Goal: Task Accomplishment & Management: Complete application form

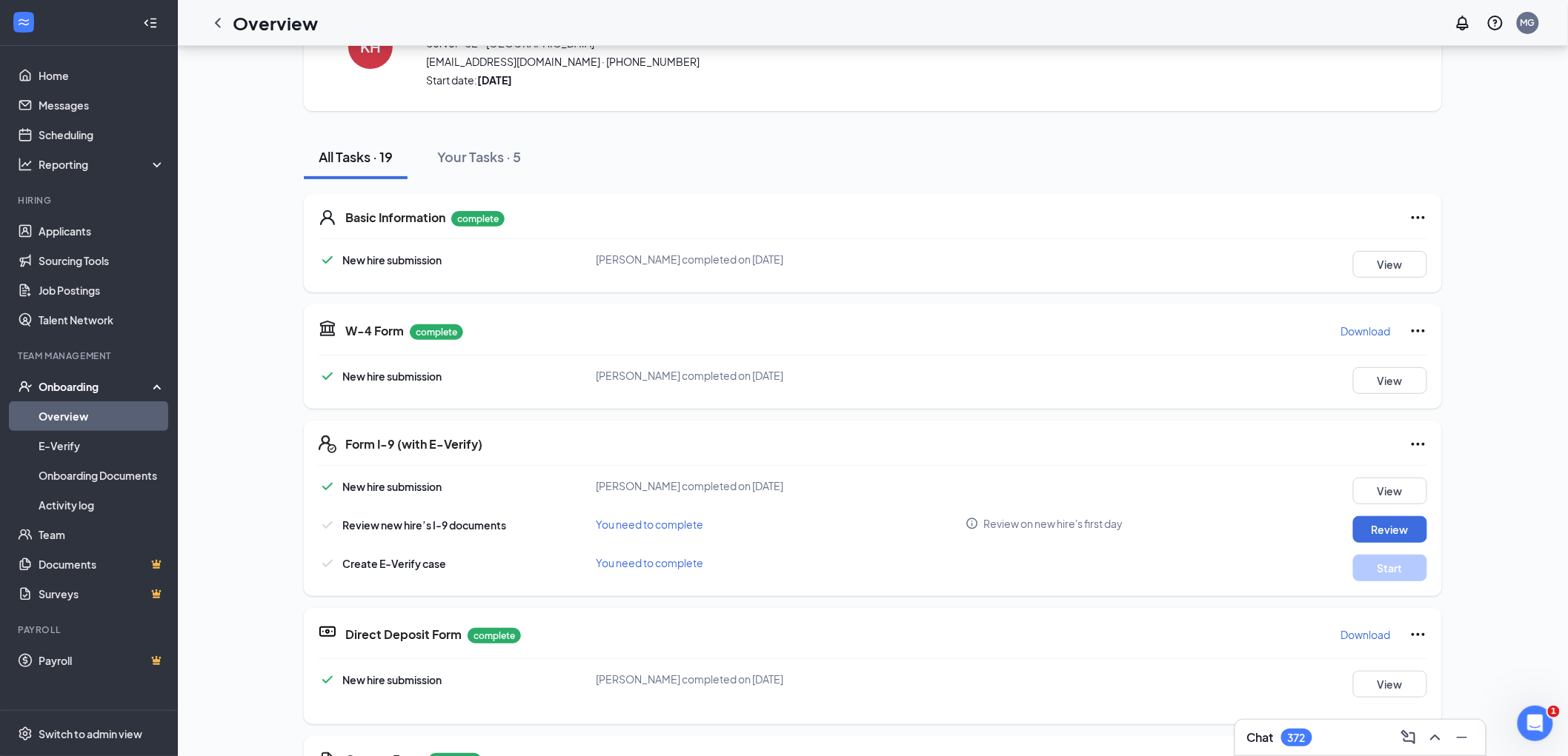
click at [80, 383] on div "Onboarding" at bounding box center [96, 386] width 114 height 15
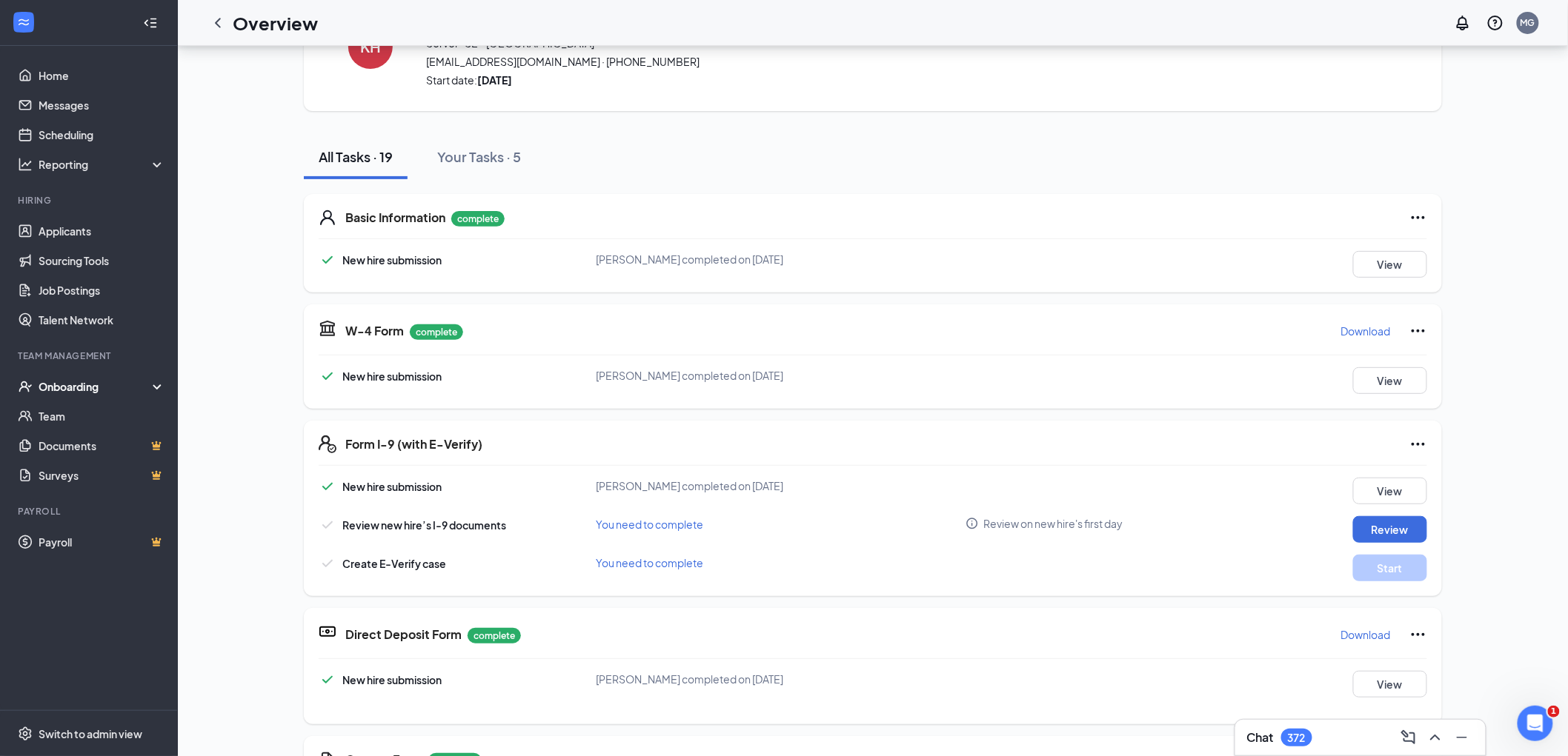
click at [69, 385] on div "Onboarding" at bounding box center [96, 386] width 114 height 15
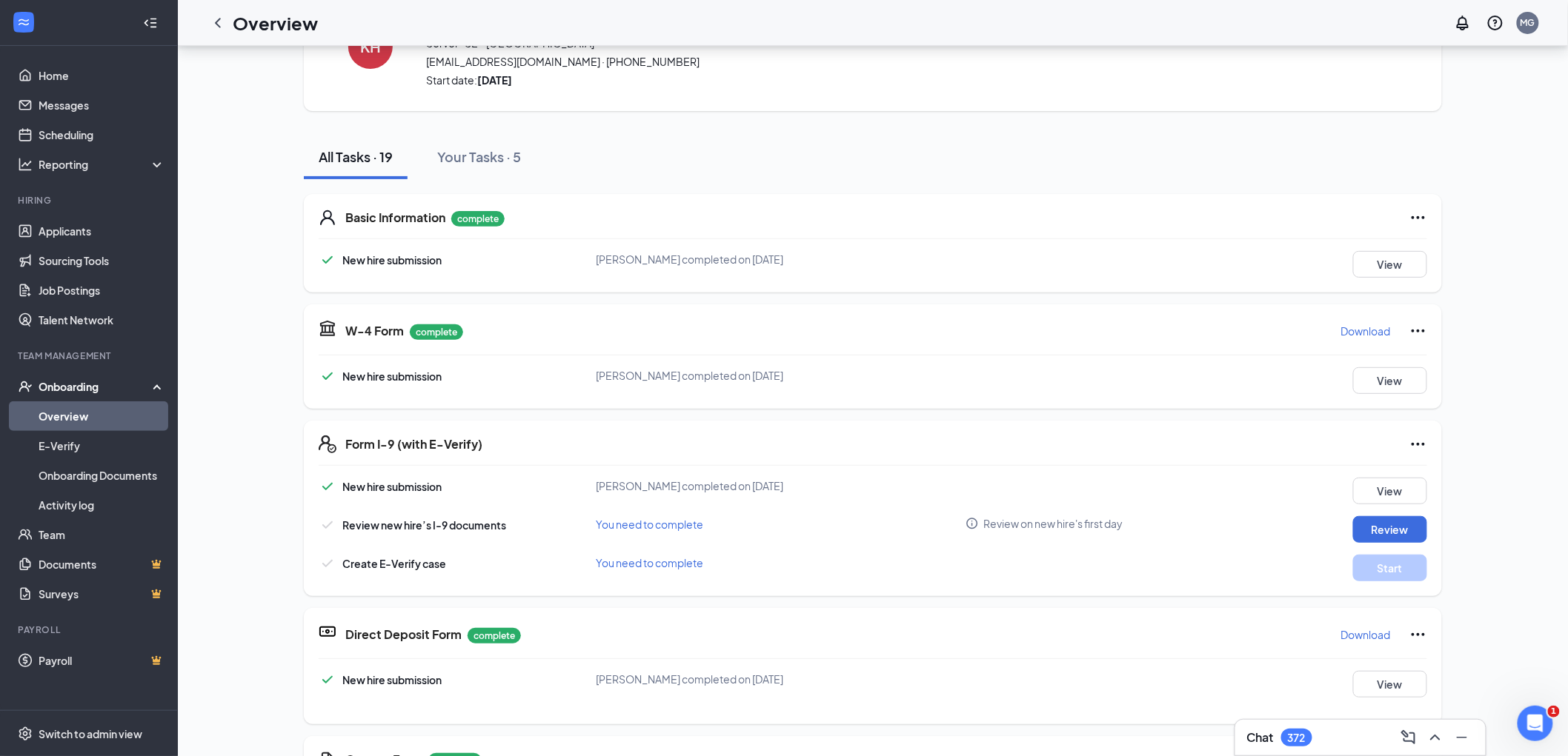
click at [72, 410] on link "Overview" at bounding box center [102, 416] width 127 height 30
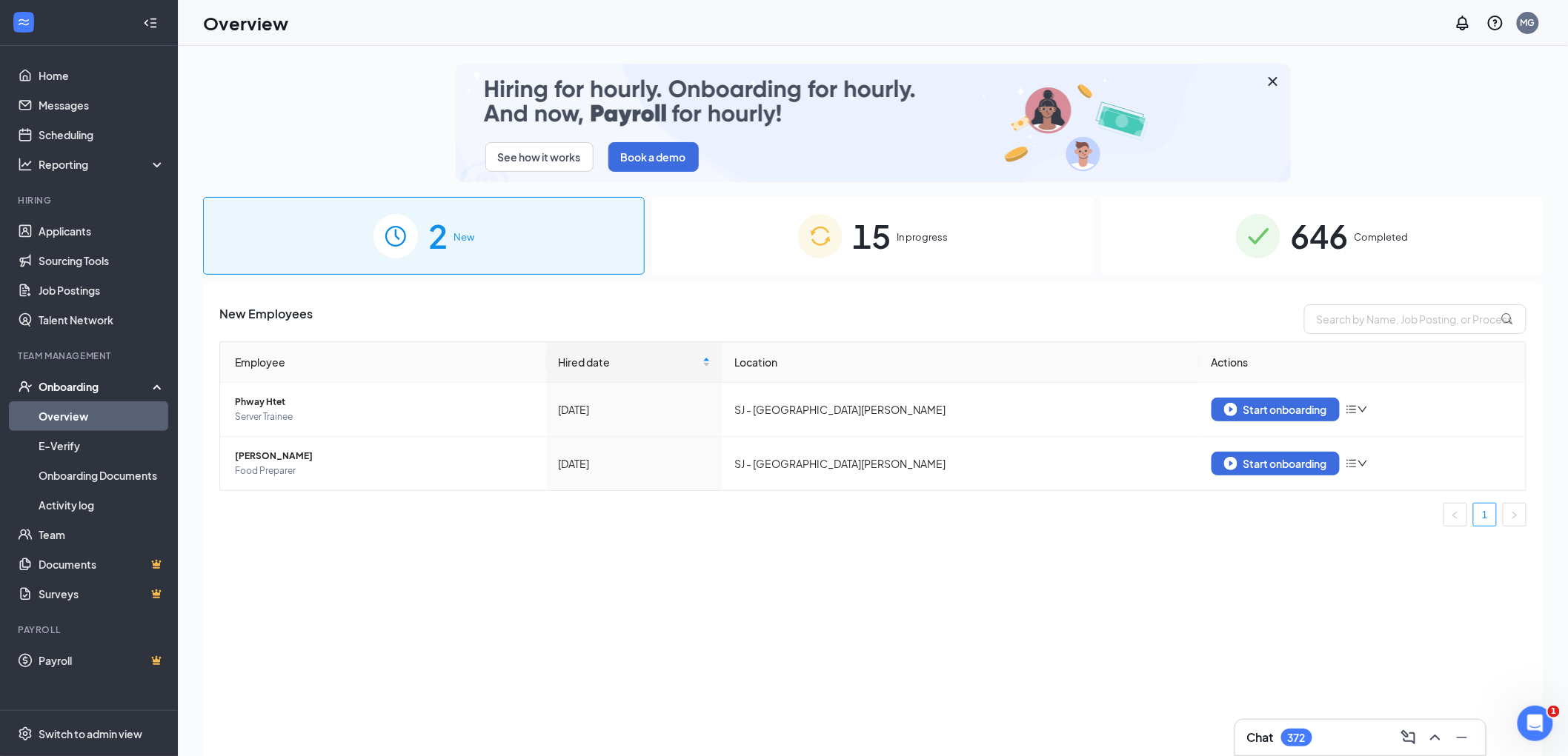
click at [892, 235] on div "15 In progress" at bounding box center [872, 236] width 442 height 78
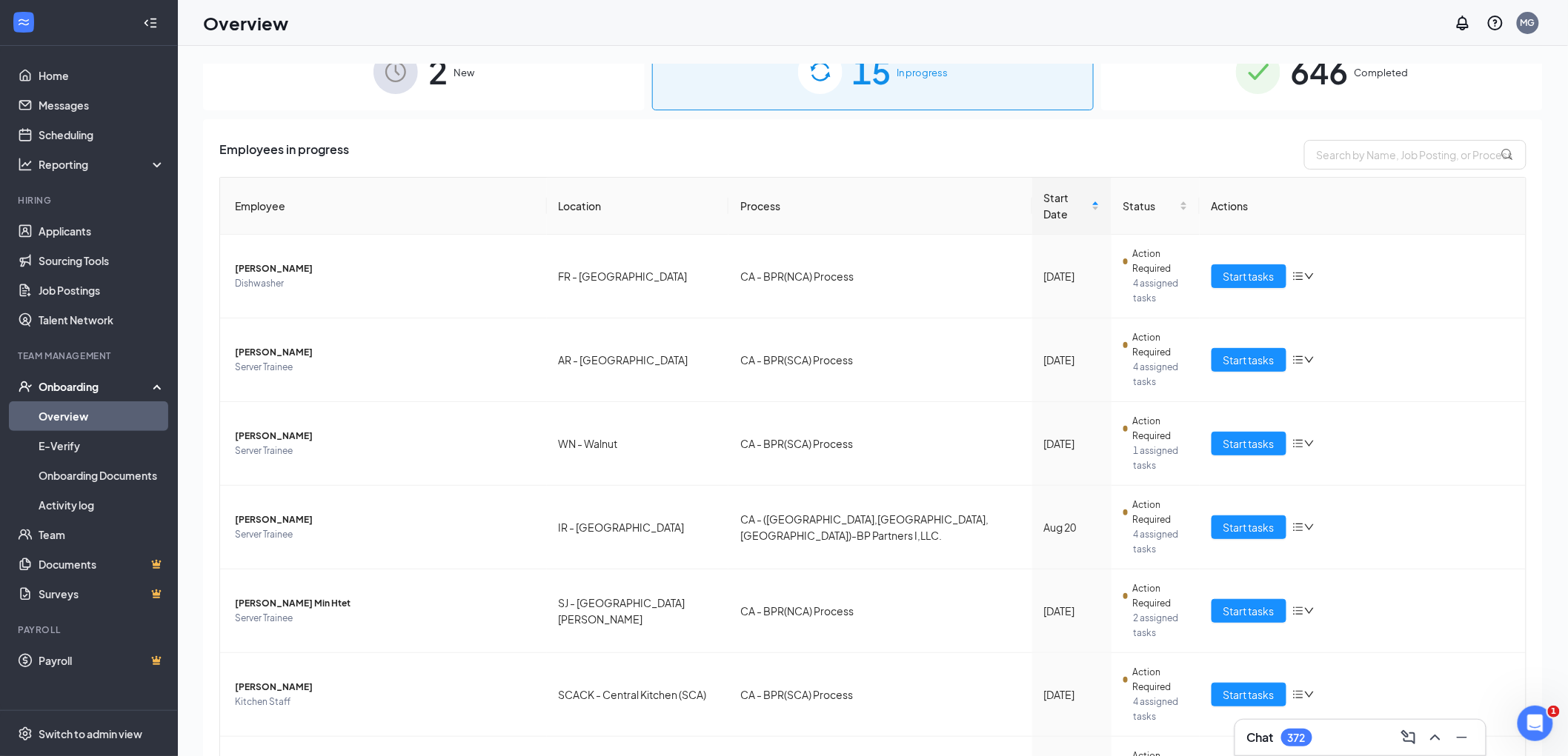
scroll to position [218, 0]
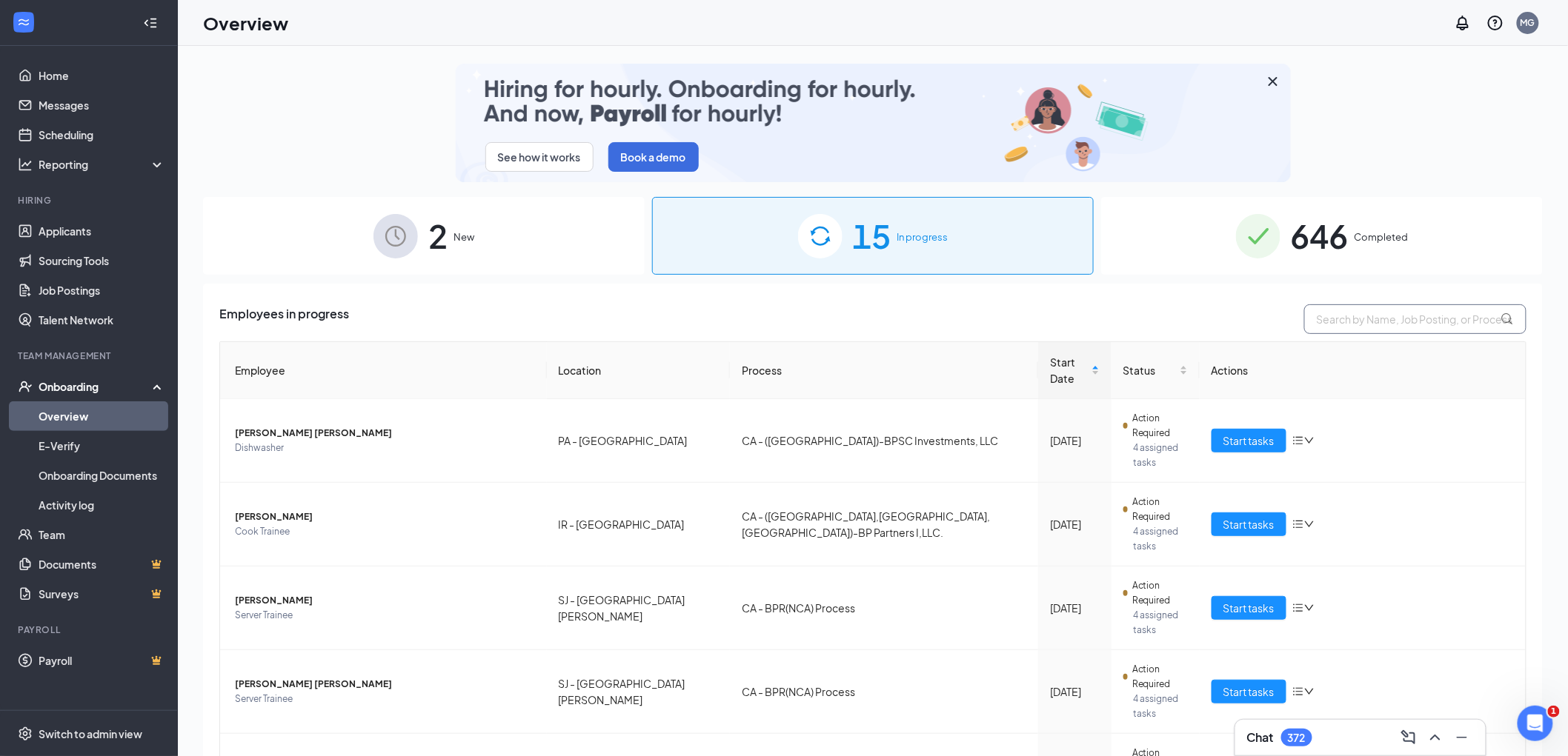
click at [1365, 323] on input "text" at bounding box center [1415, 319] width 223 height 30
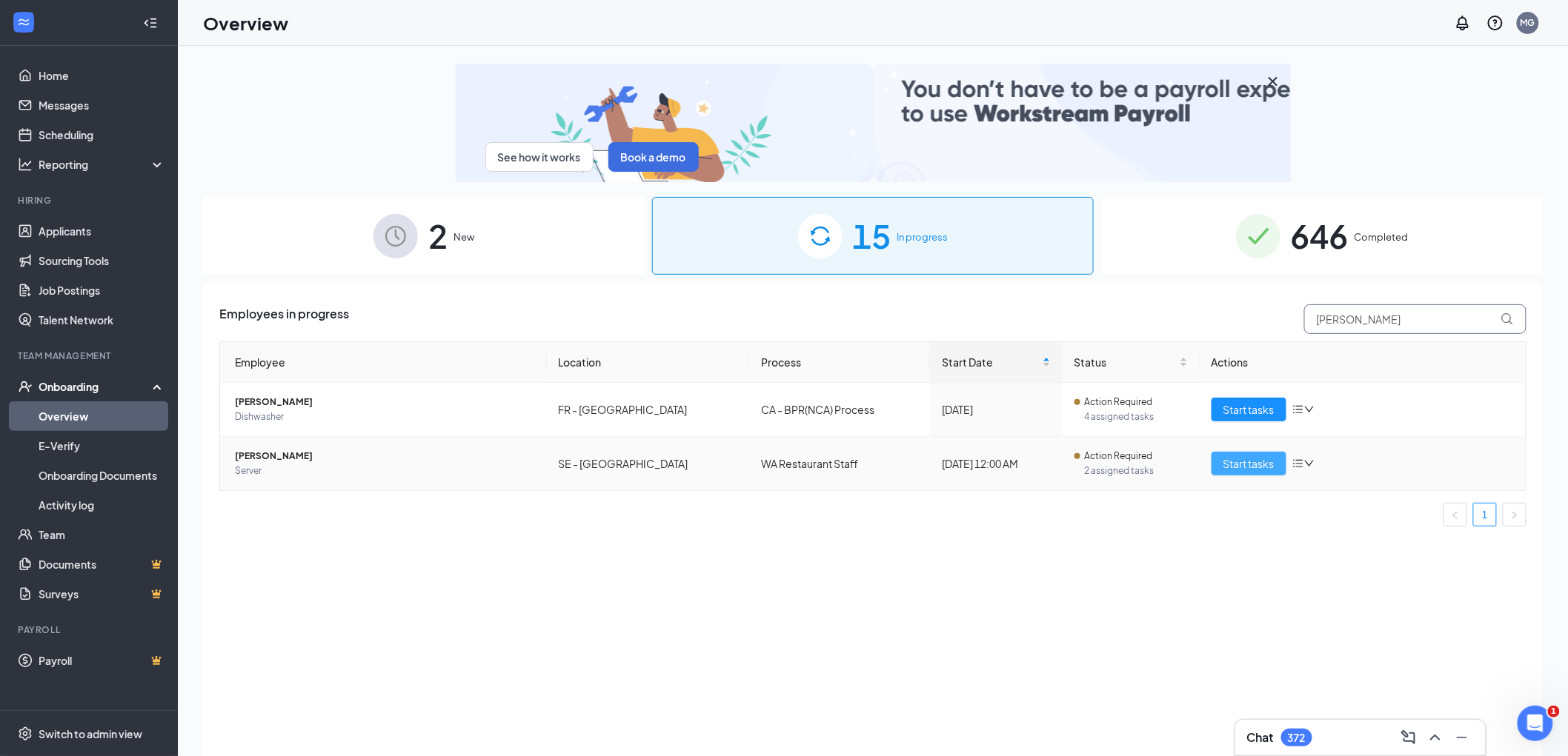
type input "[PERSON_NAME]"
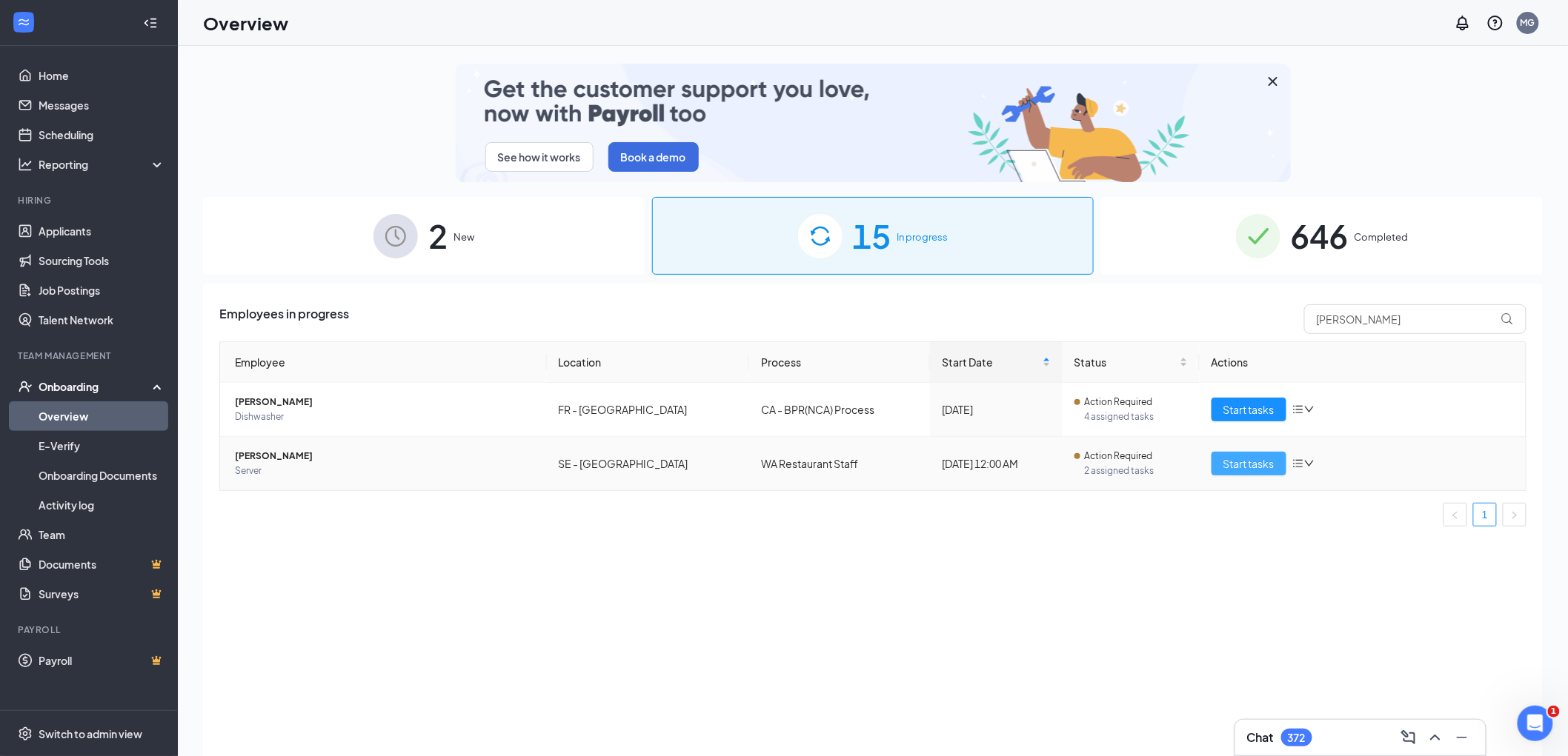
click at [1247, 457] on span "Start tasks" at bounding box center [1249, 463] width 51 height 16
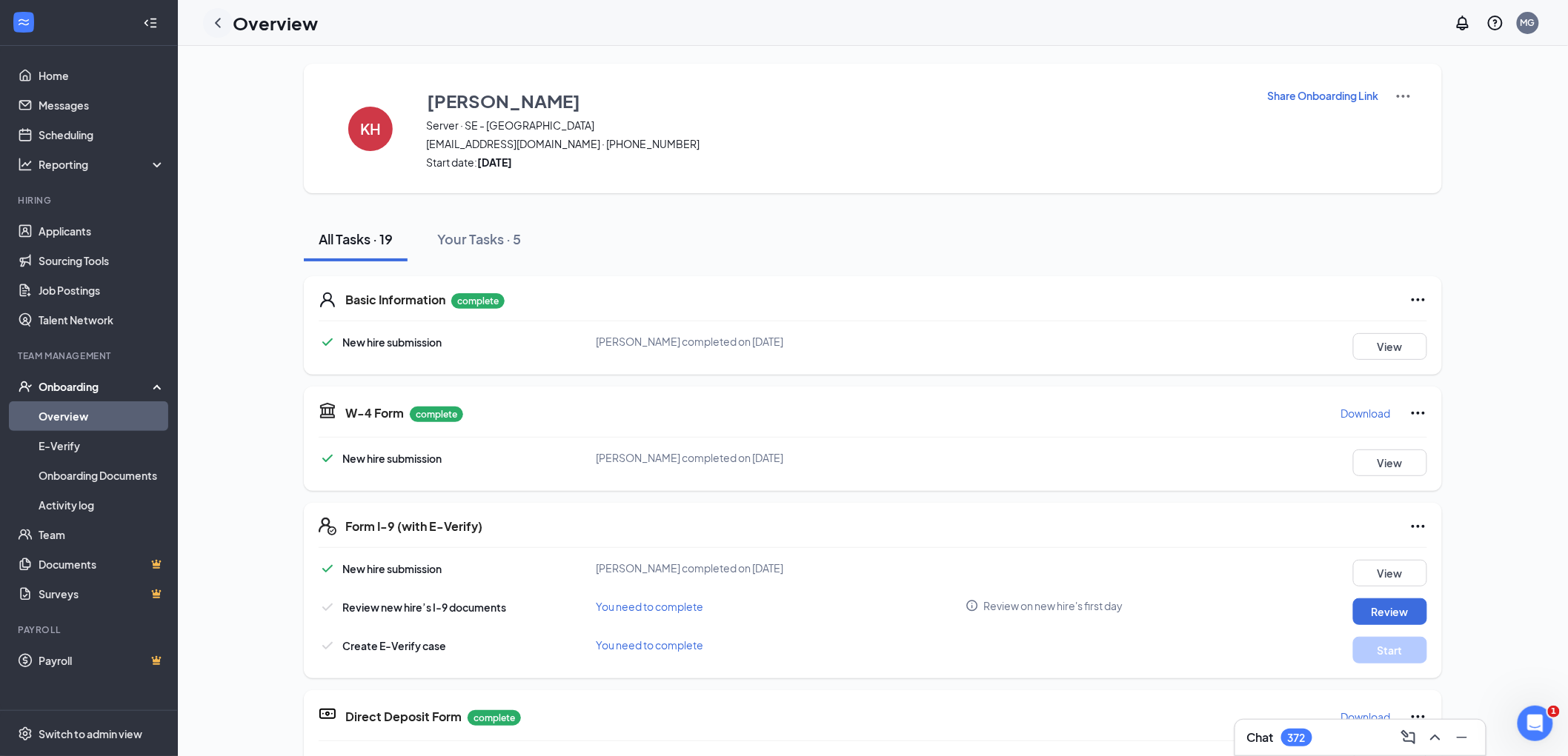
click at [221, 22] on icon "ChevronLeft" at bounding box center [217, 23] width 18 height 18
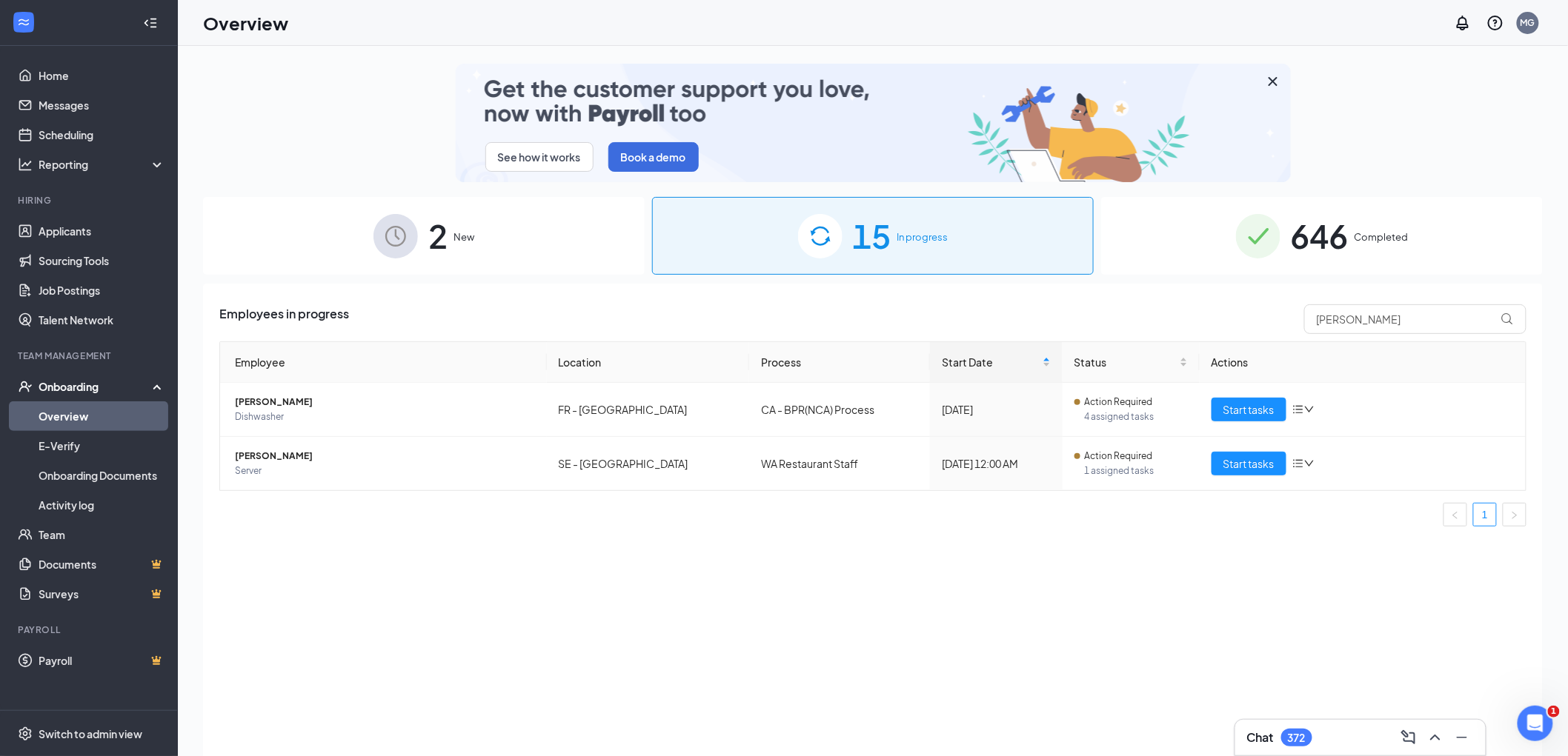
click at [872, 246] on span "15" at bounding box center [872, 236] width 39 height 51
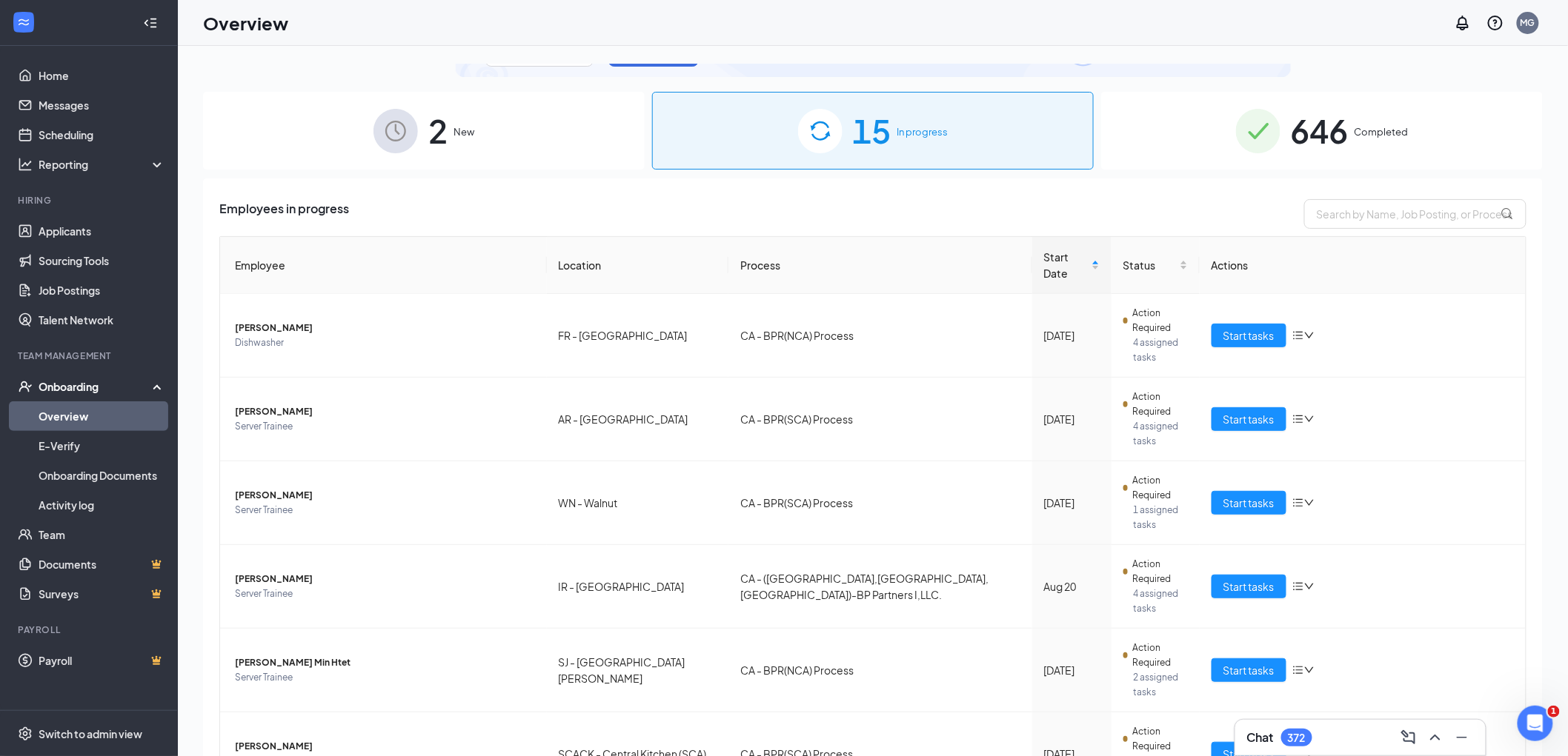
scroll to position [218, 0]
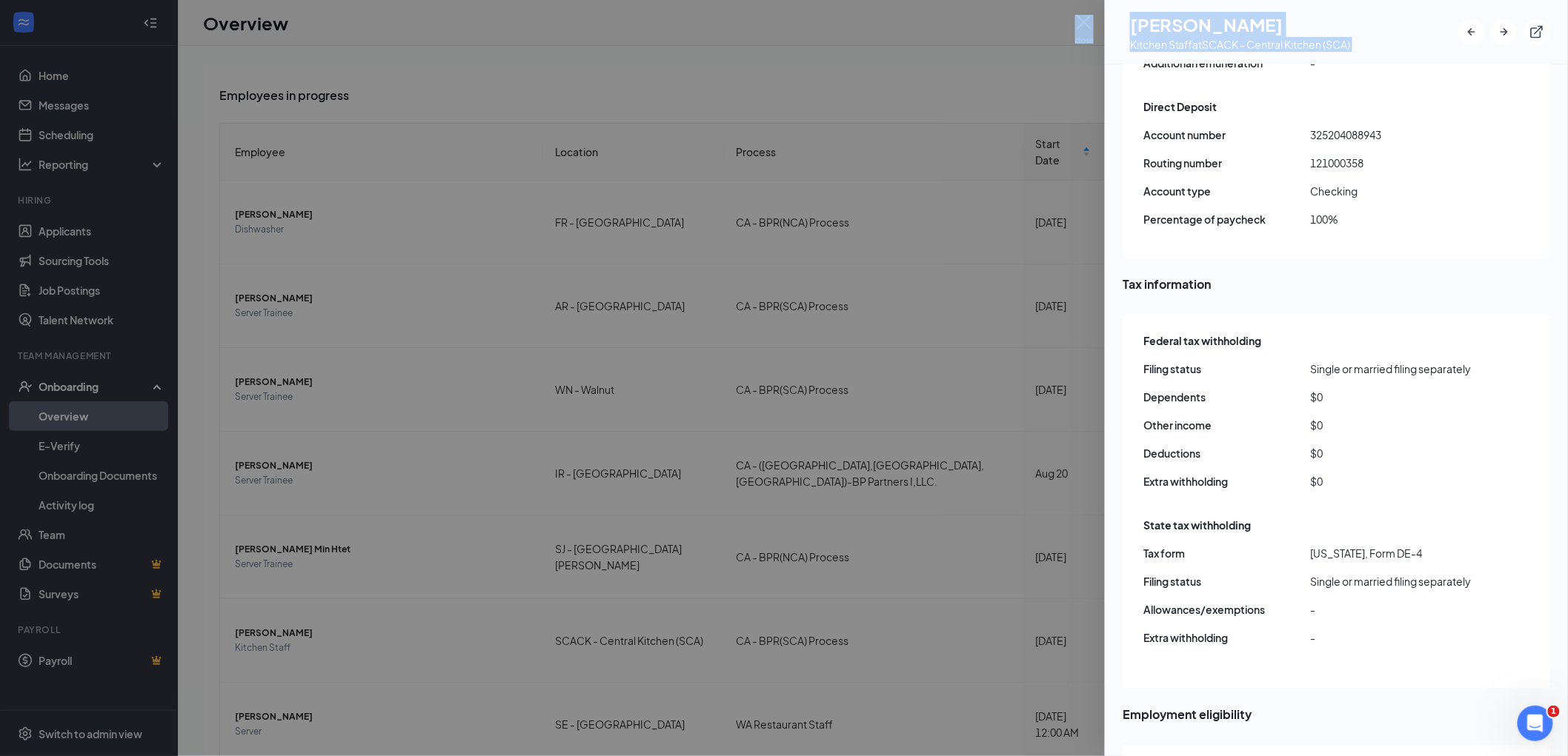
scroll to position [1431, 0]
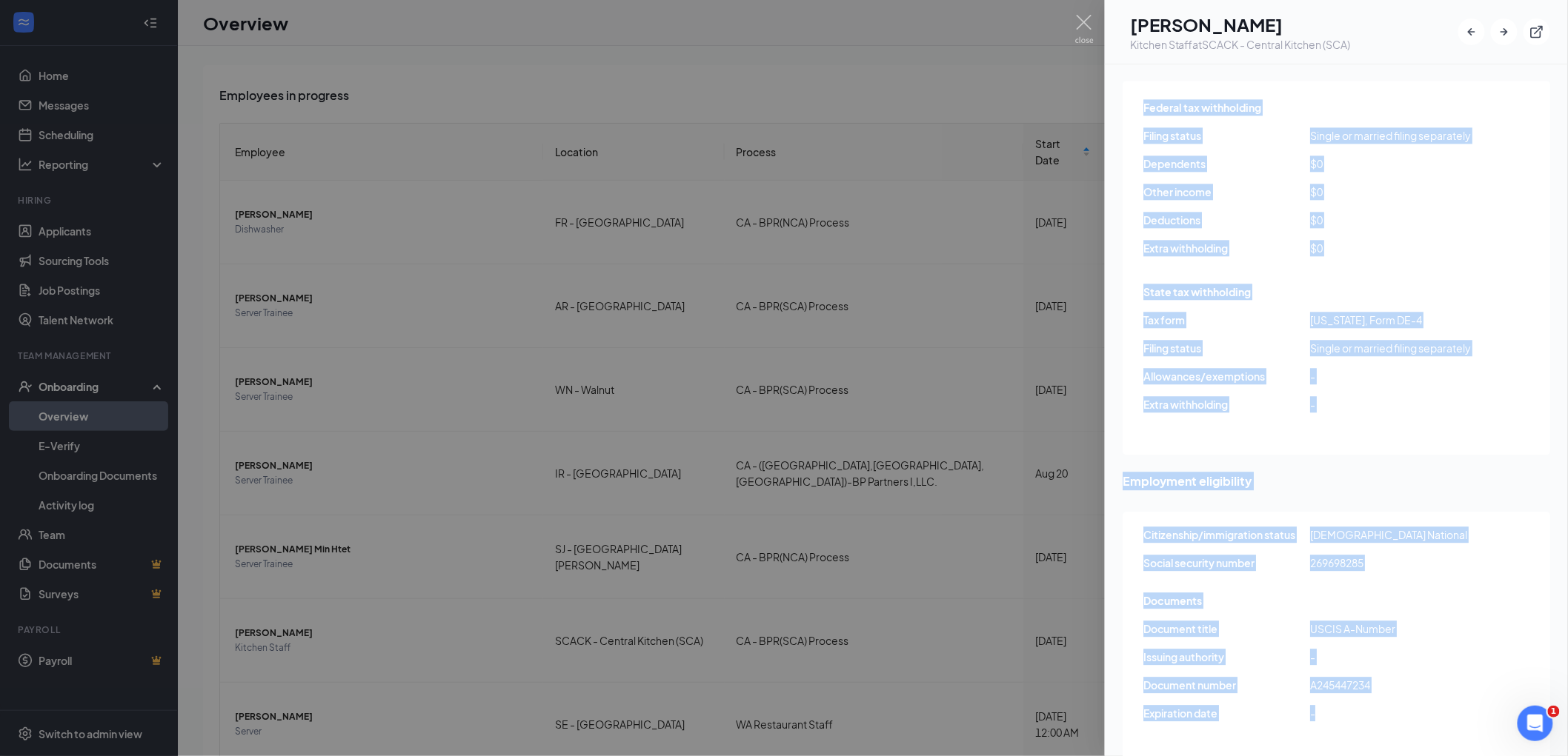
drag, startPoint x: 1146, startPoint y: 279, endPoint x: 1448, endPoint y: 697, distance: 515.7
copy div "egal Name [PERSON_NAME] Email [EMAIL_ADDRESS][DOMAIN_NAME] Phone [PHONE_NUMBER]…"
click at [812, 59] on div at bounding box center [784, 378] width 1568 height 756
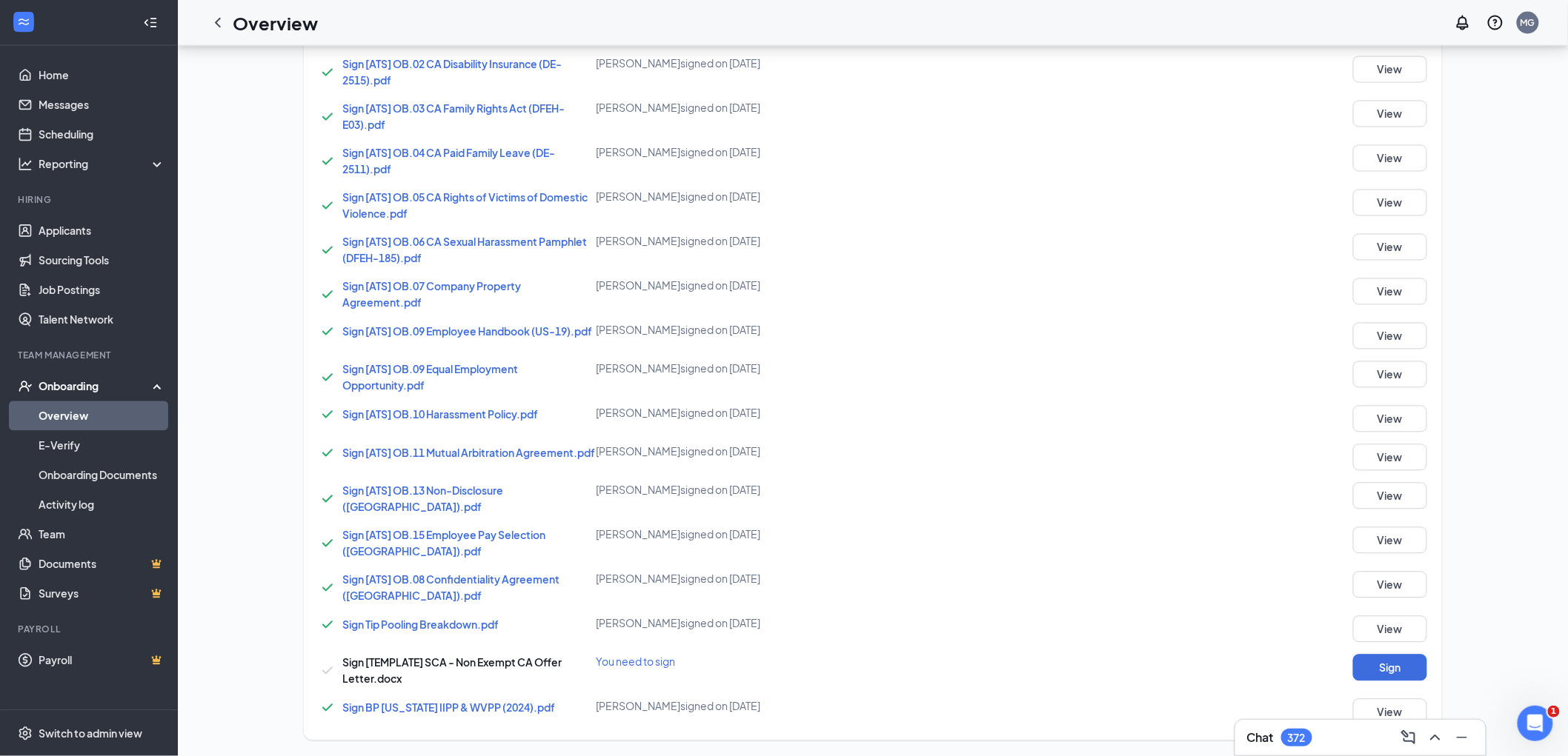
scroll to position [1123, 0]
click at [1405, 666] on button "Sign" at bounding box center [1390, 667] width 74 height 27
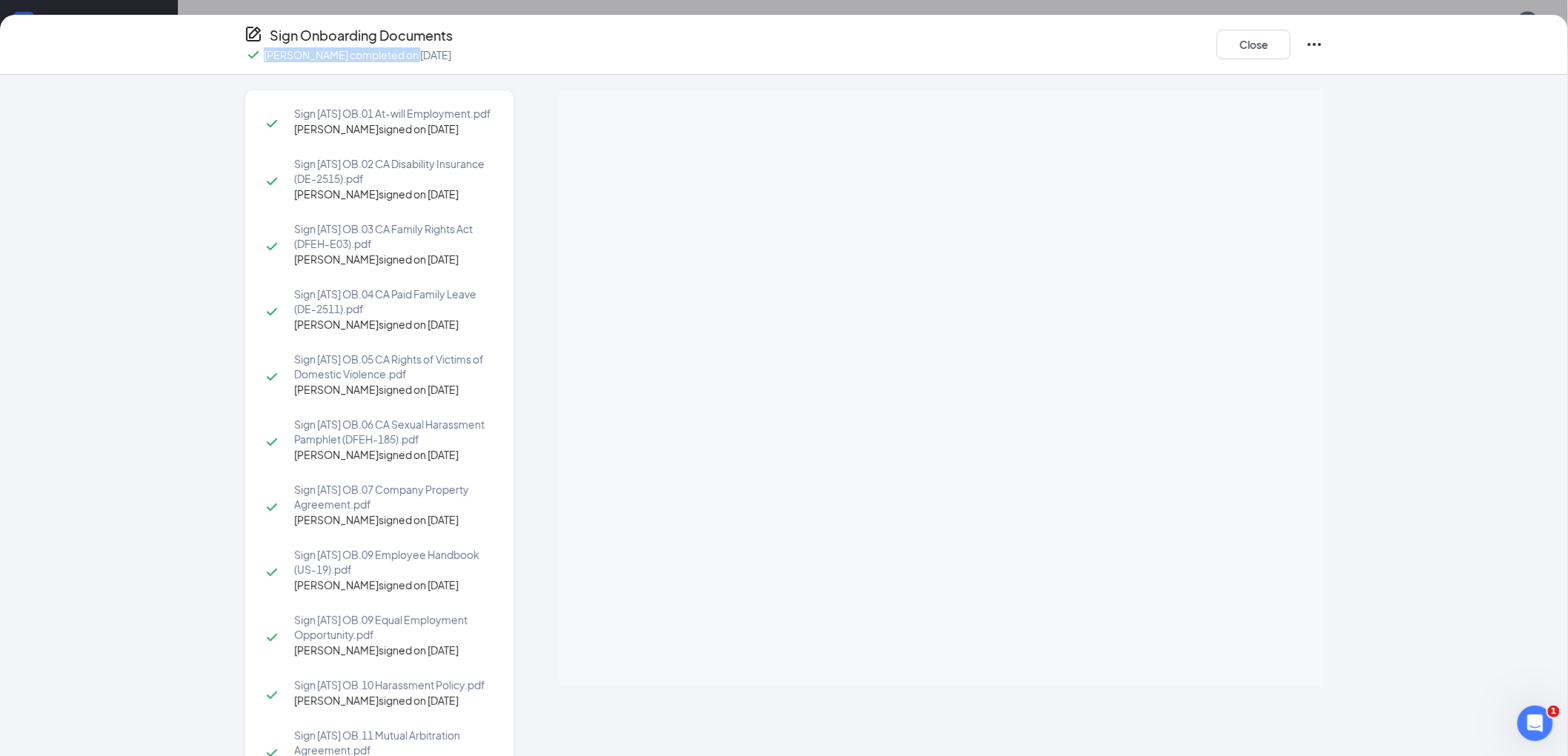
drag, startPoint x: 267, startPoint y: 57, endPoint x: 399, endPoint y: 57, distance: 132.0
click at [399, 57] on p "[PERSON_NAME] completed on [DATE]" at bounding box center [358, 55] width 188 height 15
copy p "[PERSON_NAME]"
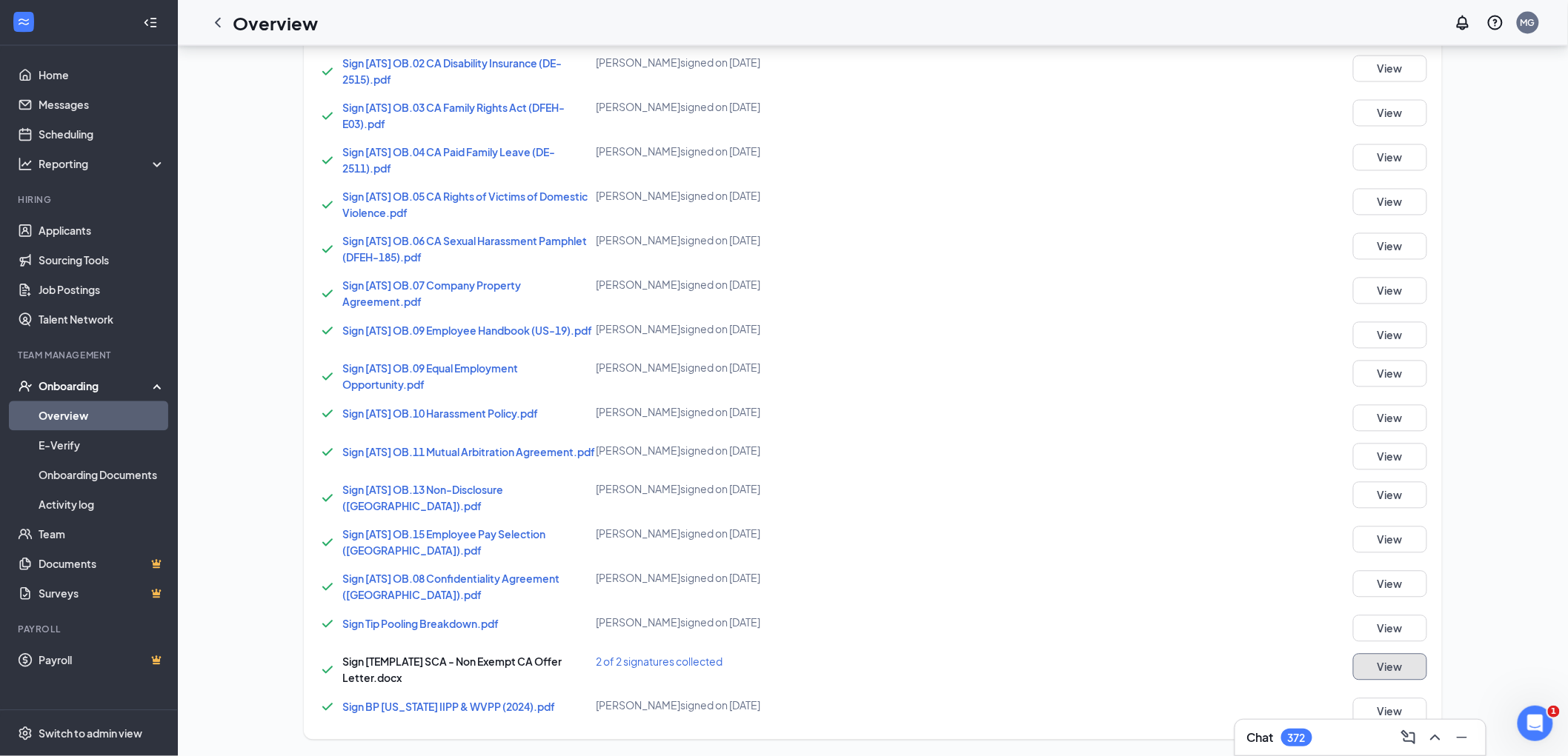
scroll to position [635, 0]
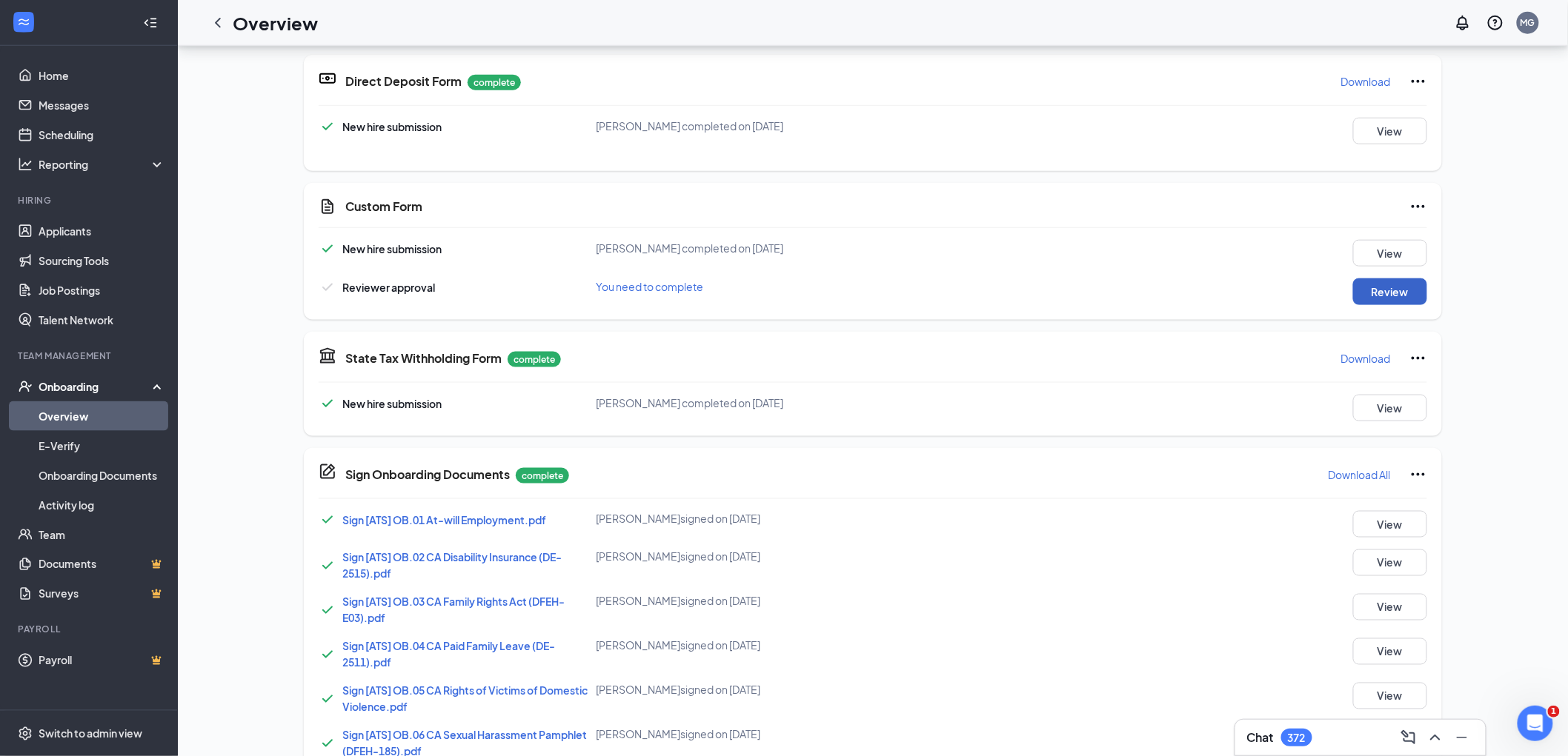
click at [1380, 289] on button "Review" at bounding box center [1390, 292] width 74 height 27
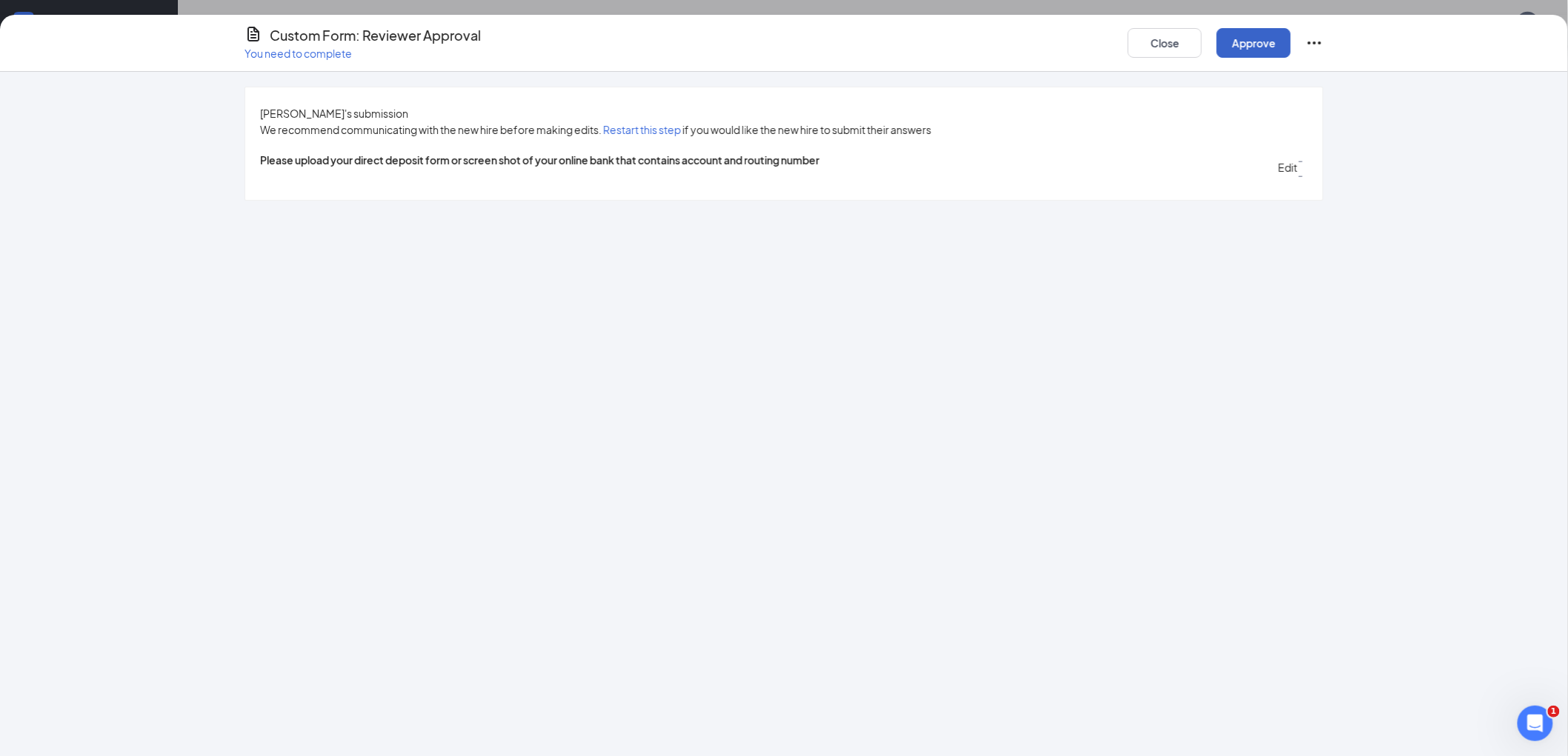
click at [1259, 45] on button "Approve" at bounding box center [1254, 42] width 74 height 30
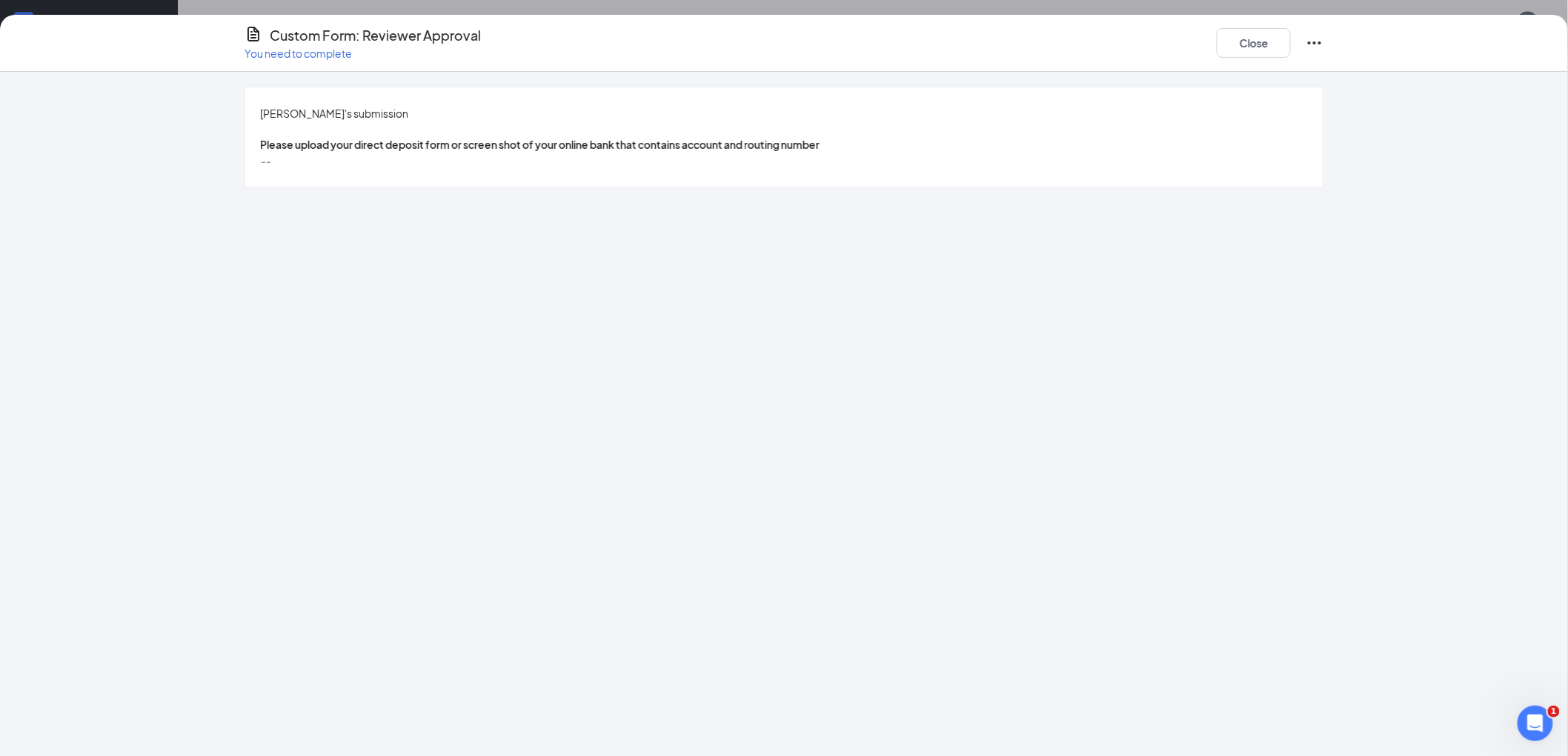
scroll to position [883, 0]
click at [1240, 53] on button "Close" at bounding box center [1254, 42] width 74 height 30
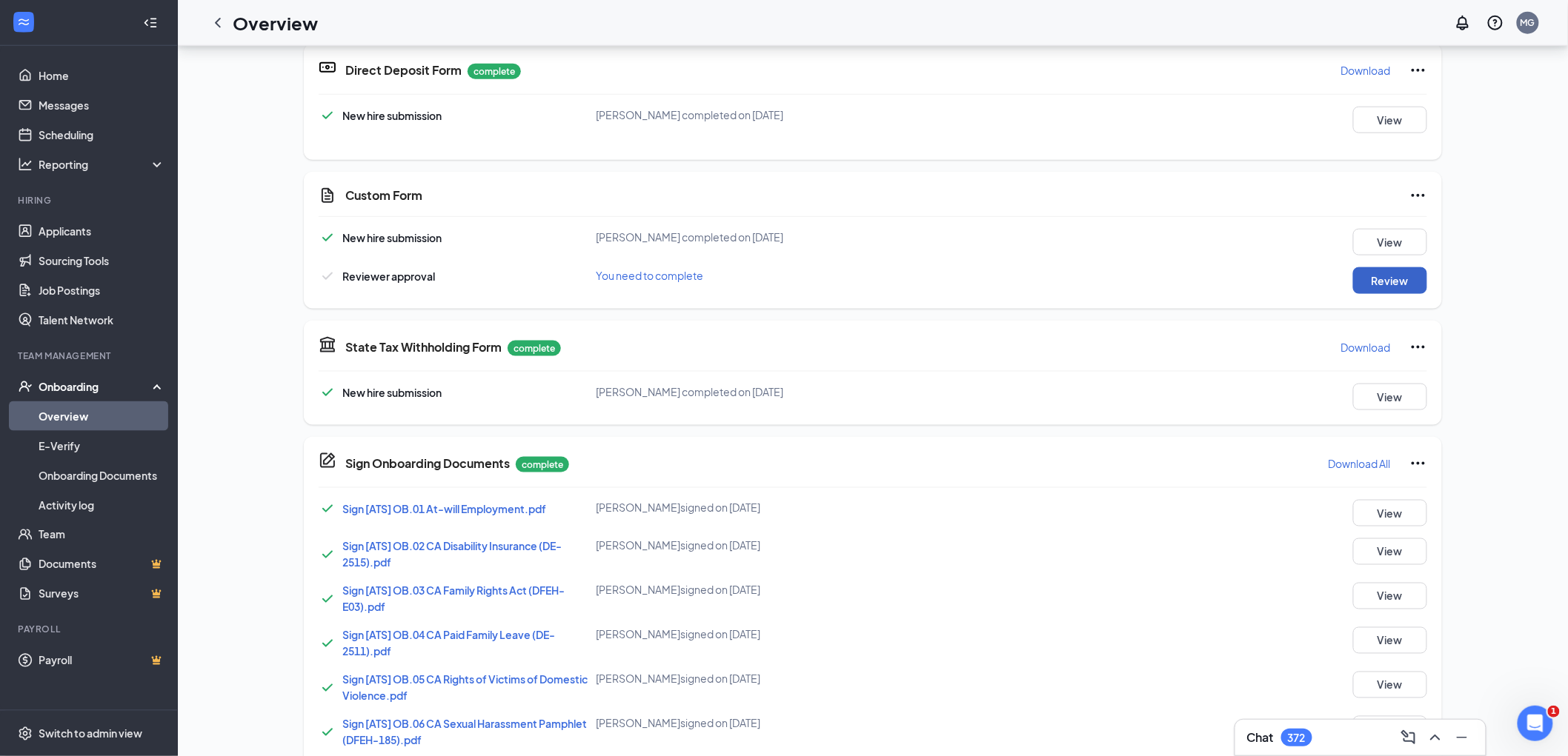
scroll to position [389, 0]
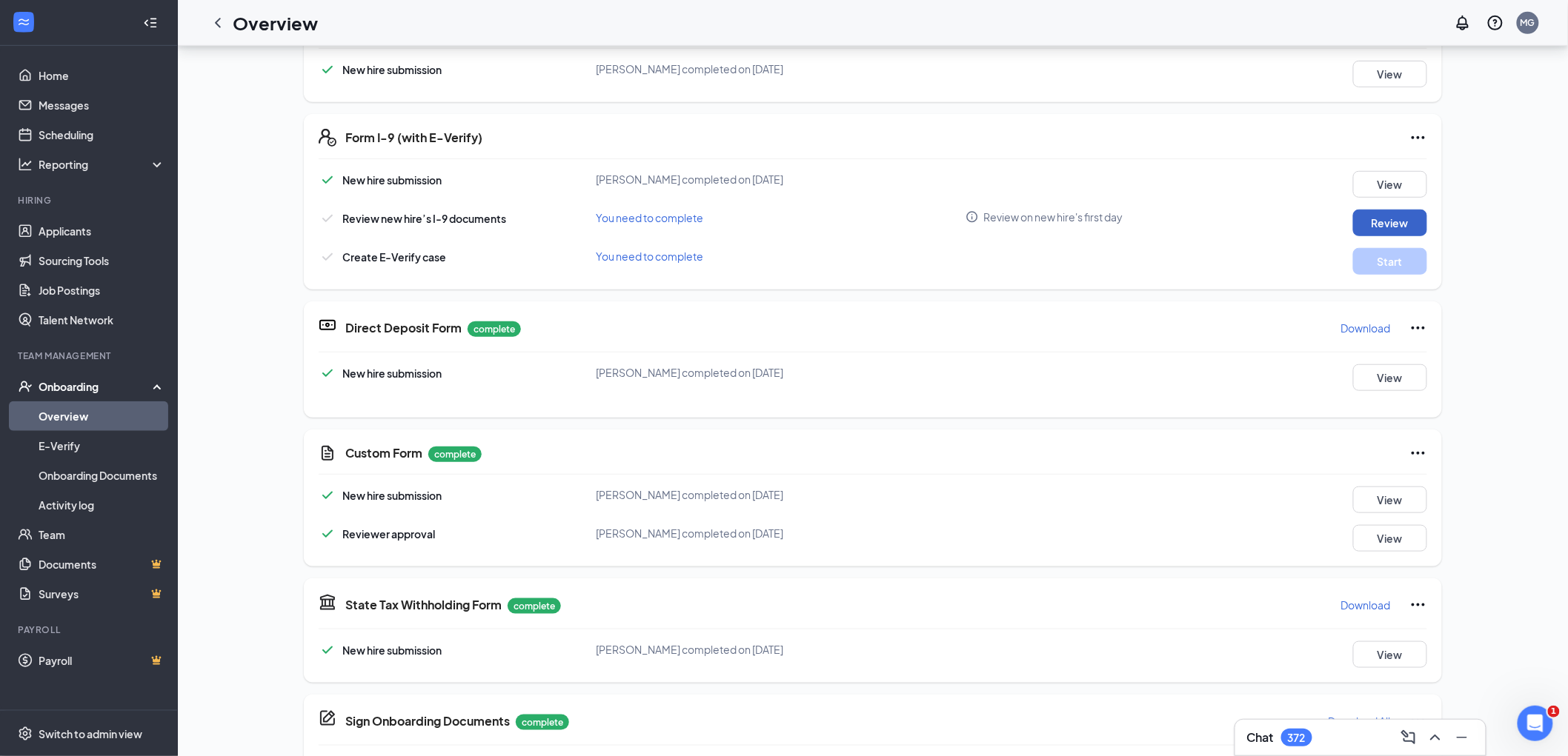
click at [1384, 230] on button "Review" at bounding box center [1390, 223] width 74 height 27
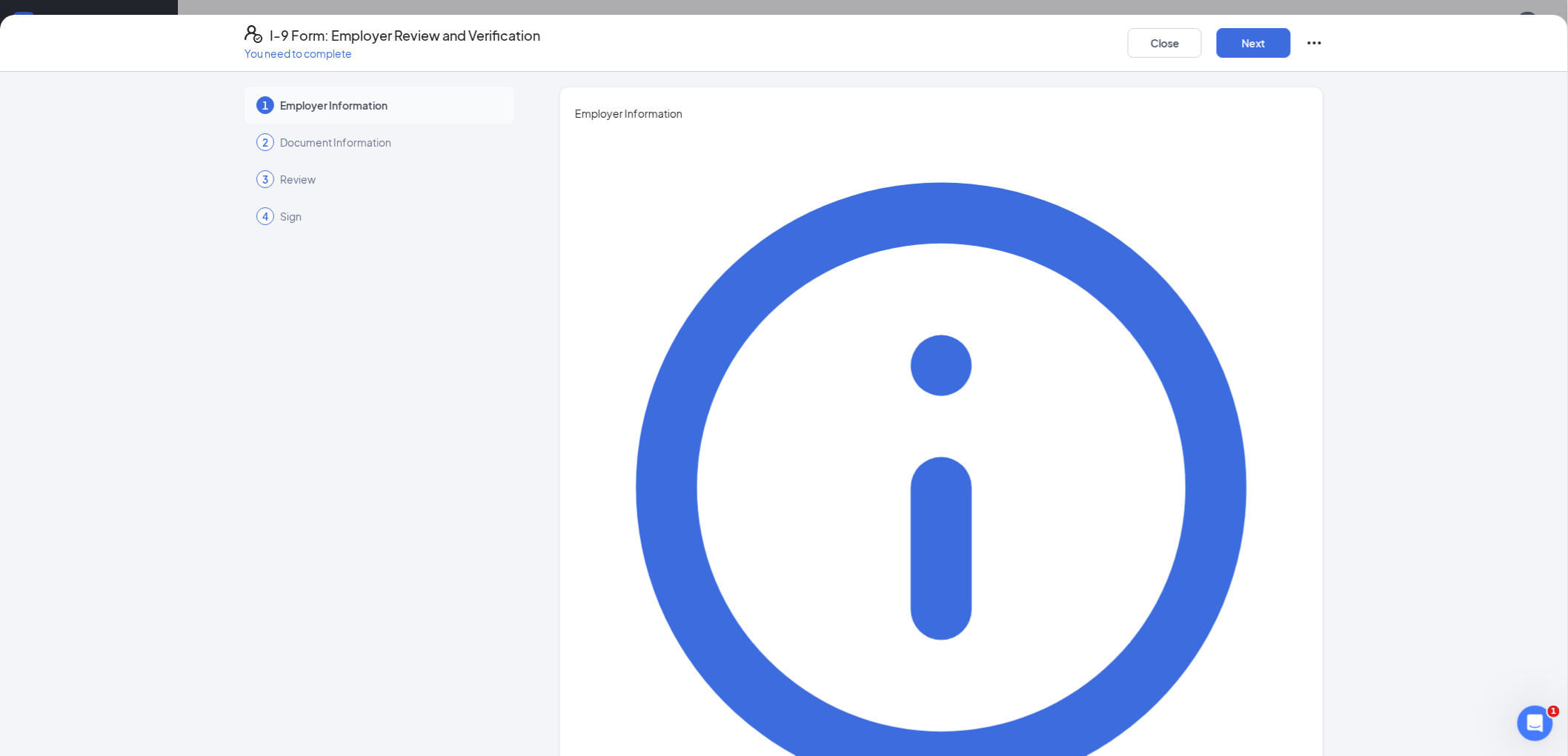
type input "[PERSON_NAME]"
type input "H"
type input "Ge"
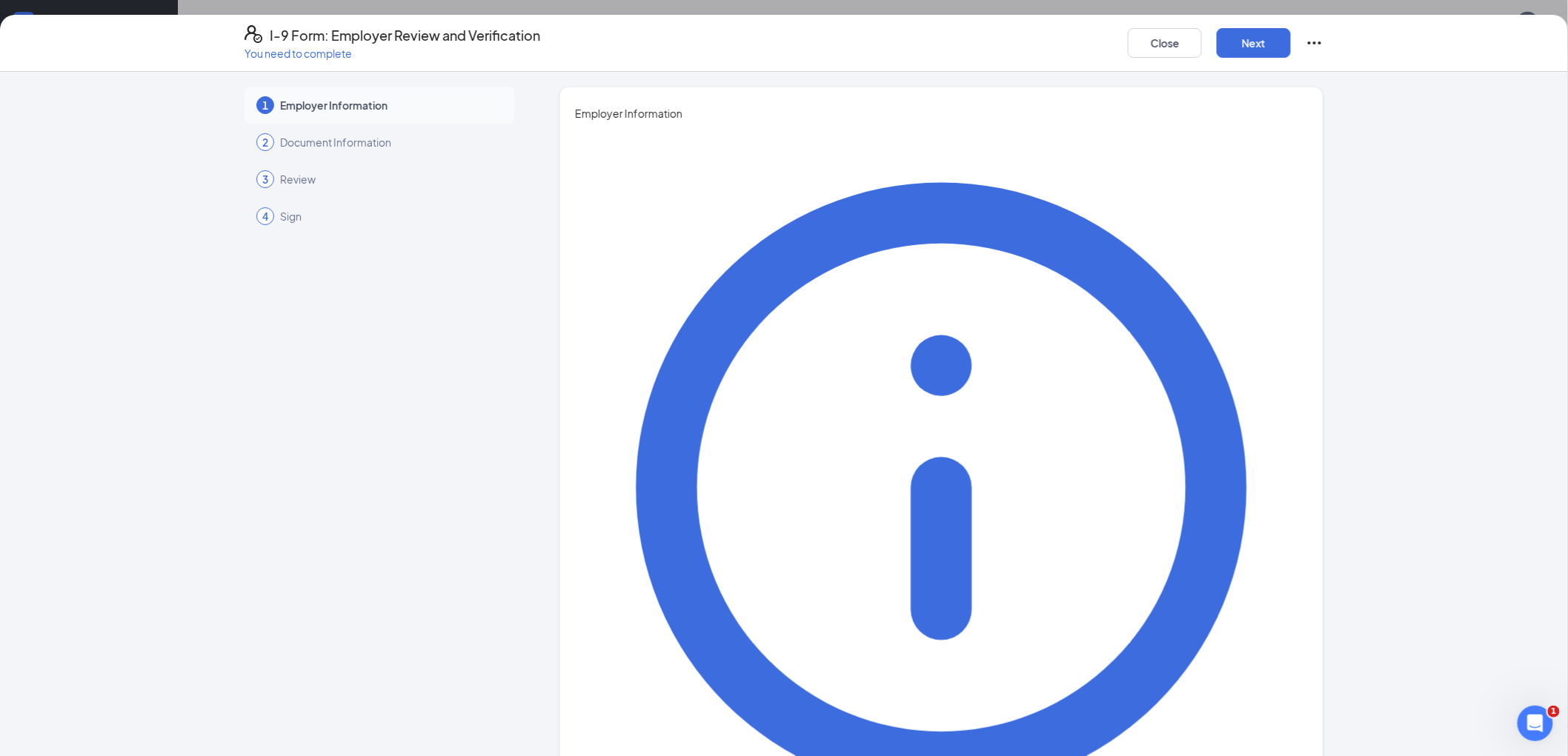
type input "HR Generalist"
drag, startPoint x: 708, startPoint y: 454, endPoint x: 682, endPoint y: 430, distance: 35.4
type input "[EMAIL_ADDRESS][DOMAIN_NAME]"
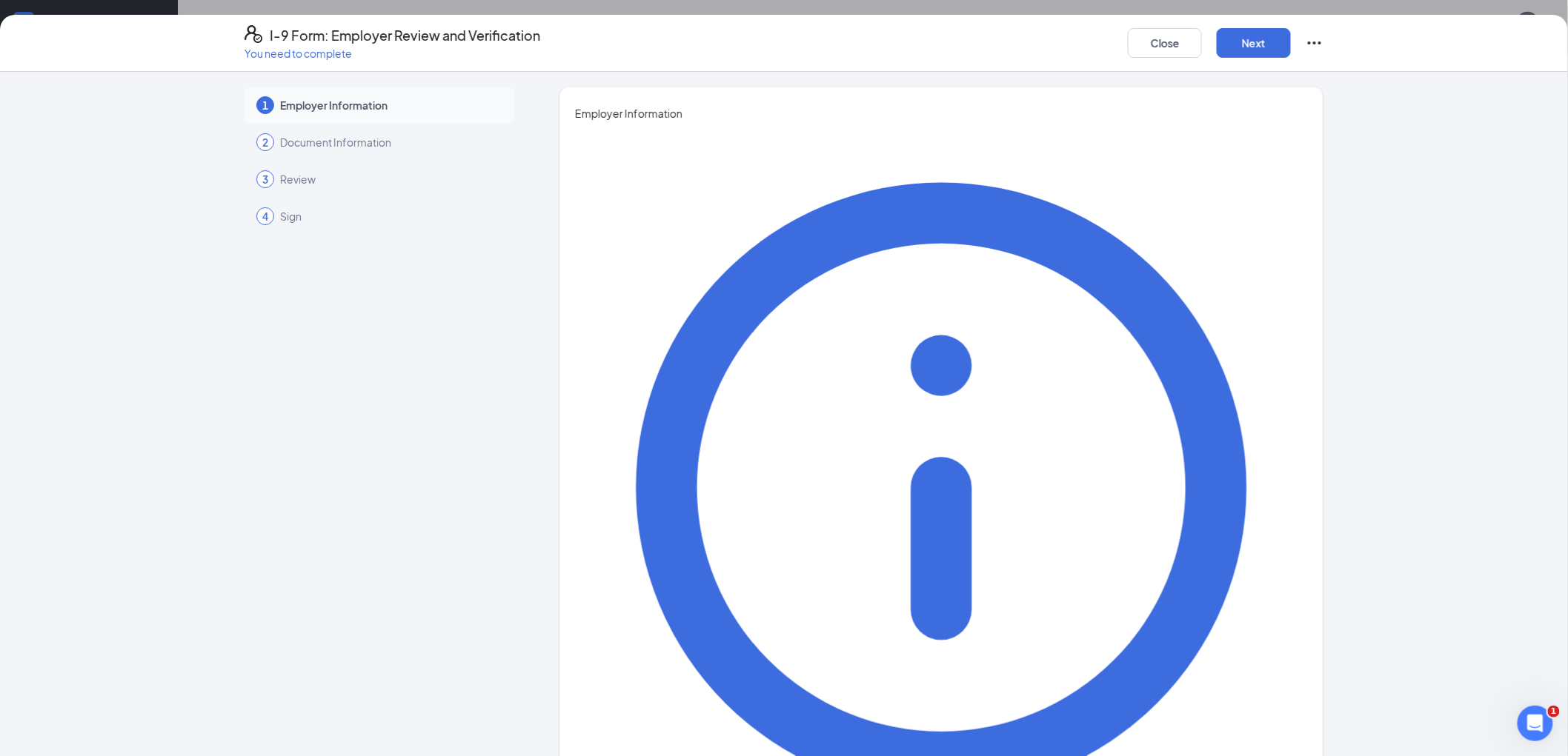
drag, startPoint x: 698, startPoint y: 534, endPoint x: 693, endPoint y: 519, distance: 15.8
type input "6265515181"
click at [1246, 39] on button "Next" at bounding box center [1254, 42] width 74 height 30
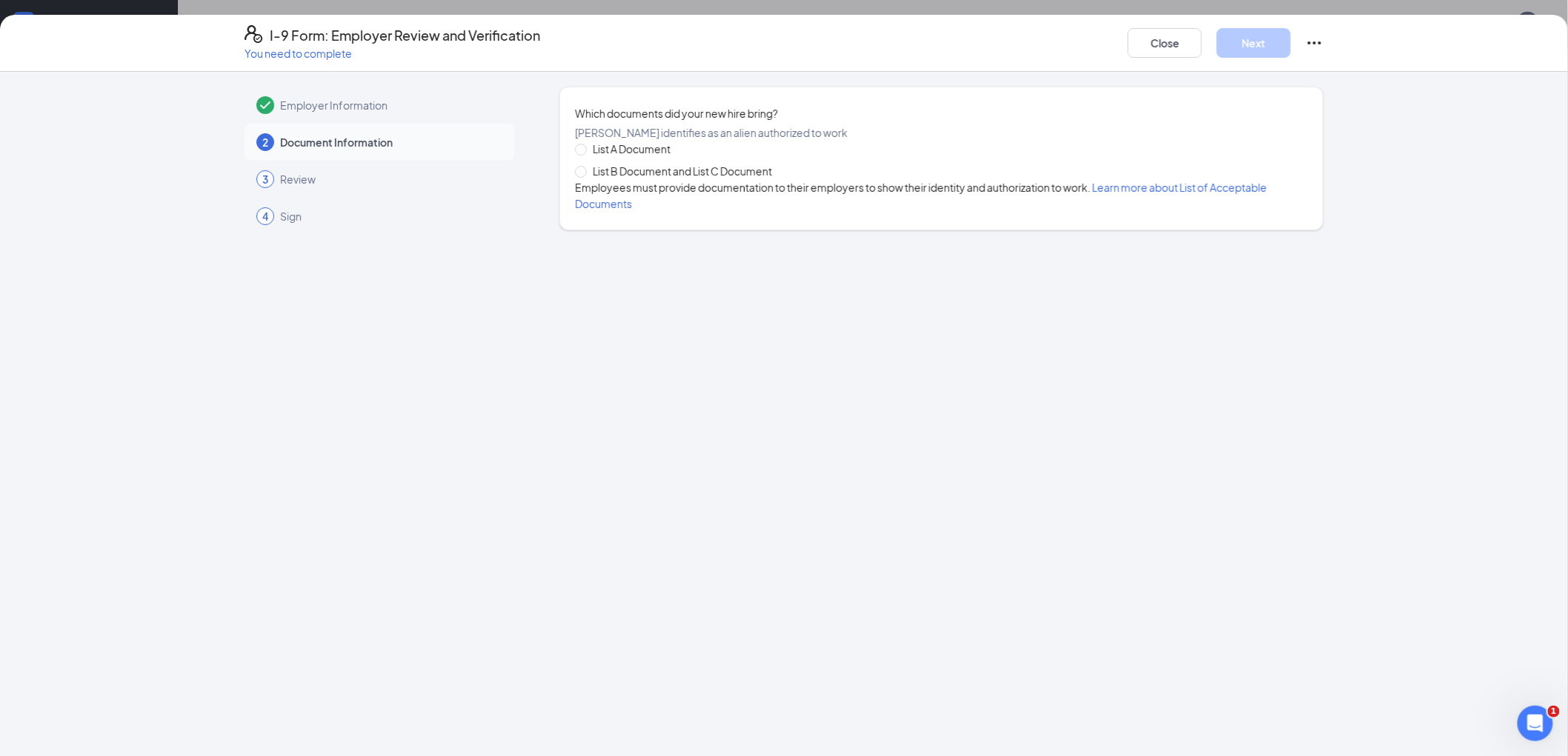
click at [610, 179] on span "List B Document and List C Document" at bounding box center [682, 171] width 191 height 16
click at [586, 176] on input "List B Document and List C Document" at bounding box center [580, 171] width 10 height 10
radio input "true"
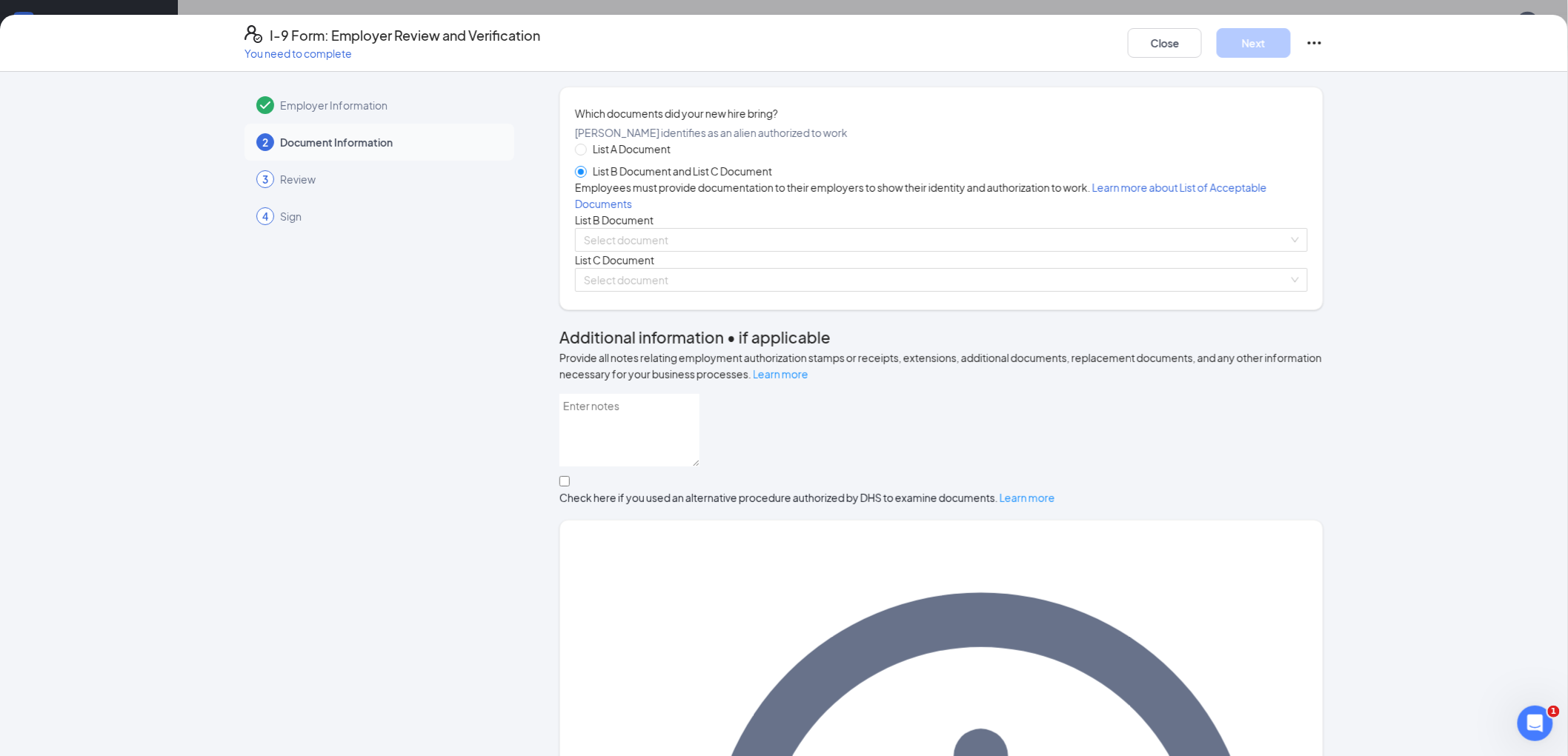
click at [610, 157] on span "List A Document" at bounding box center [631, 148] width 90 height 16
click at [586, 154] on input "List A Document" at bounding box center [580, 149] width 10 height 10
radio input "true"
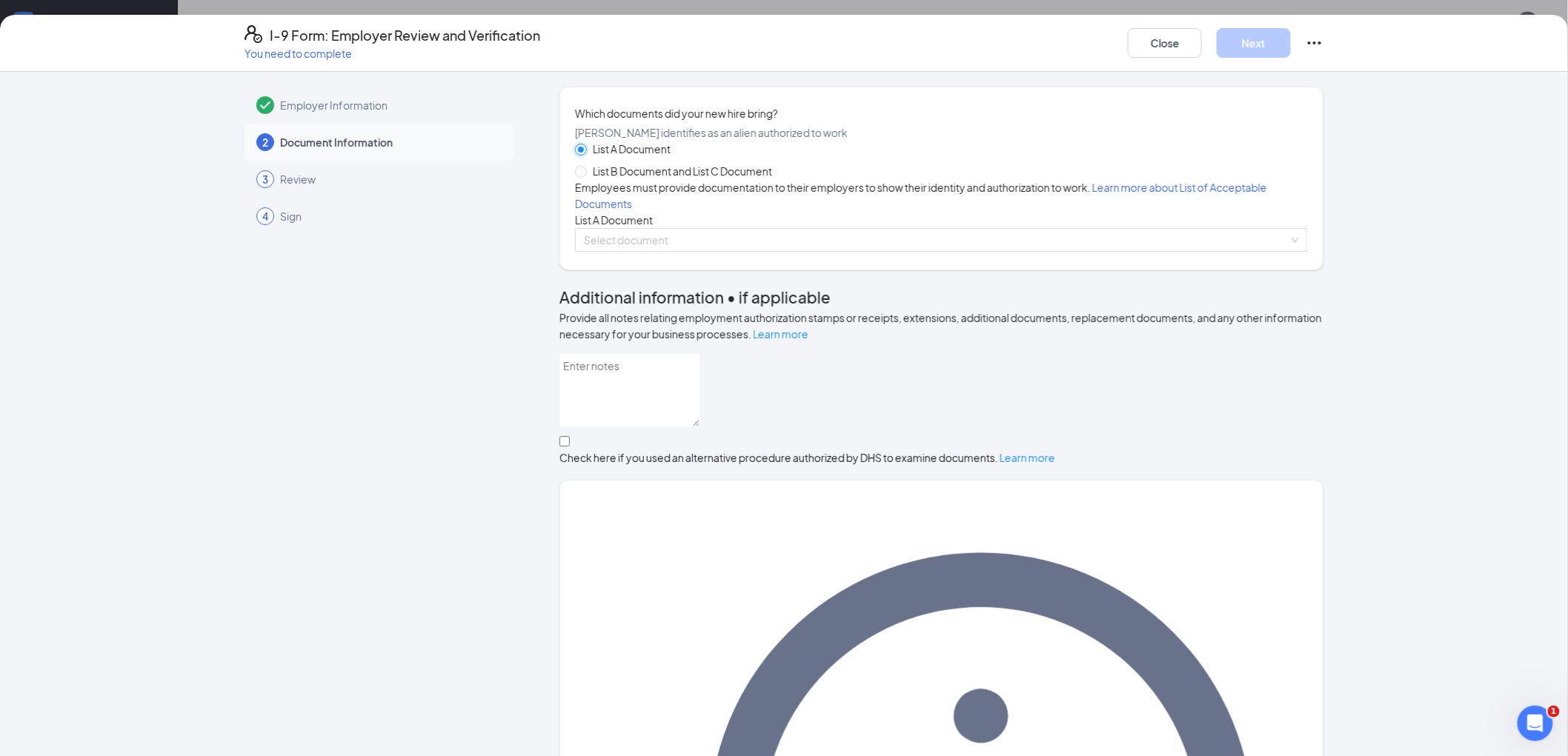
radio input "false"
click at [634, 251] on input "search" at bounding box center [936, 240] width 705 height 22
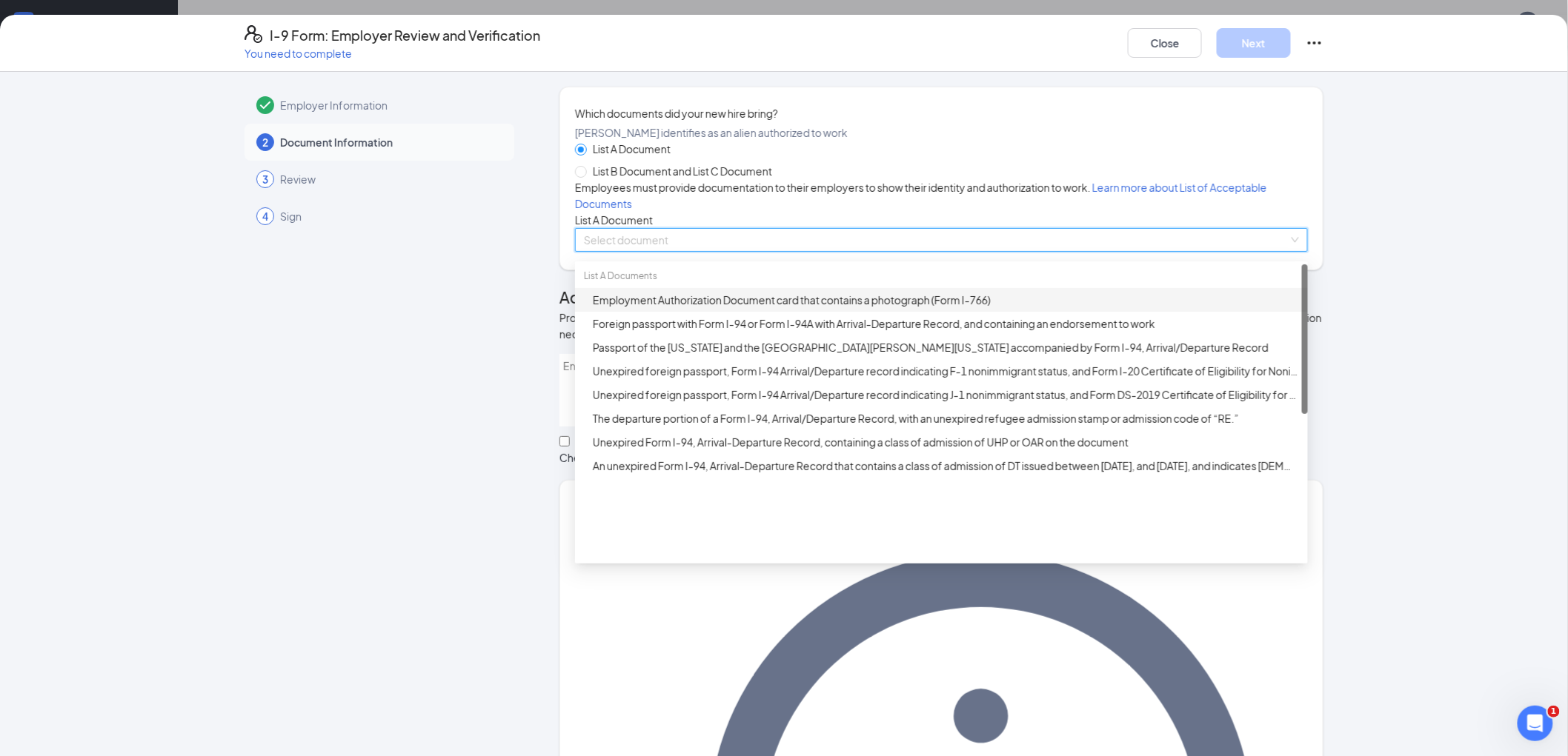
click at [648, 308] on div "Employment Authorization Document card that contains a photograph (Form I-766)" at bounding box center [945, 299] width 706 height 16
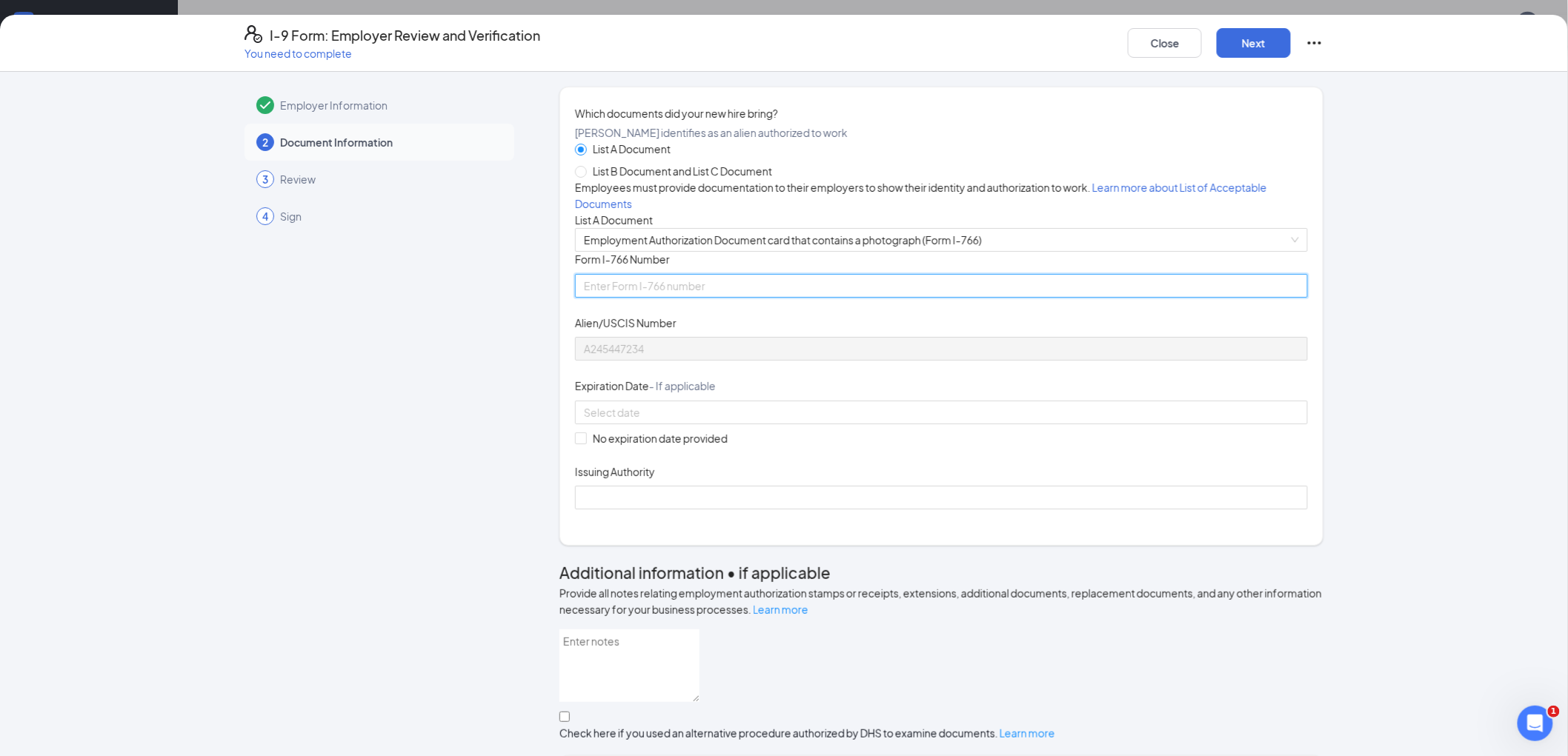
click at [640, 298] on input "Form I-766 Number" at bounding box center [941, 286] width 733 height 24
type input "IOE9099213664"
click at [679, 420] on input at bounding box center [939, 412] width 712 height 16
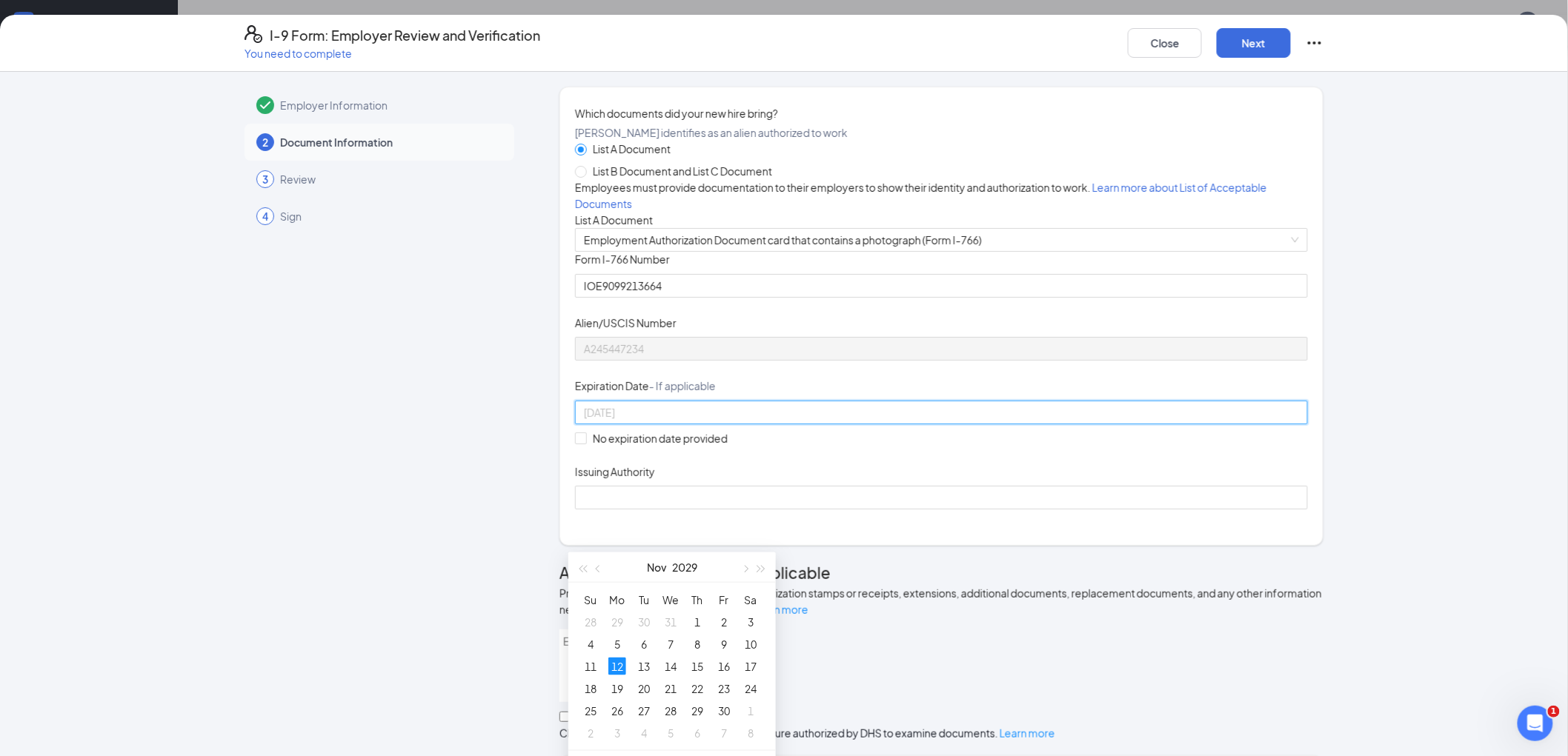
click at [619, 668] on div "12" at bounding box center [617, 666] width 18 height 18
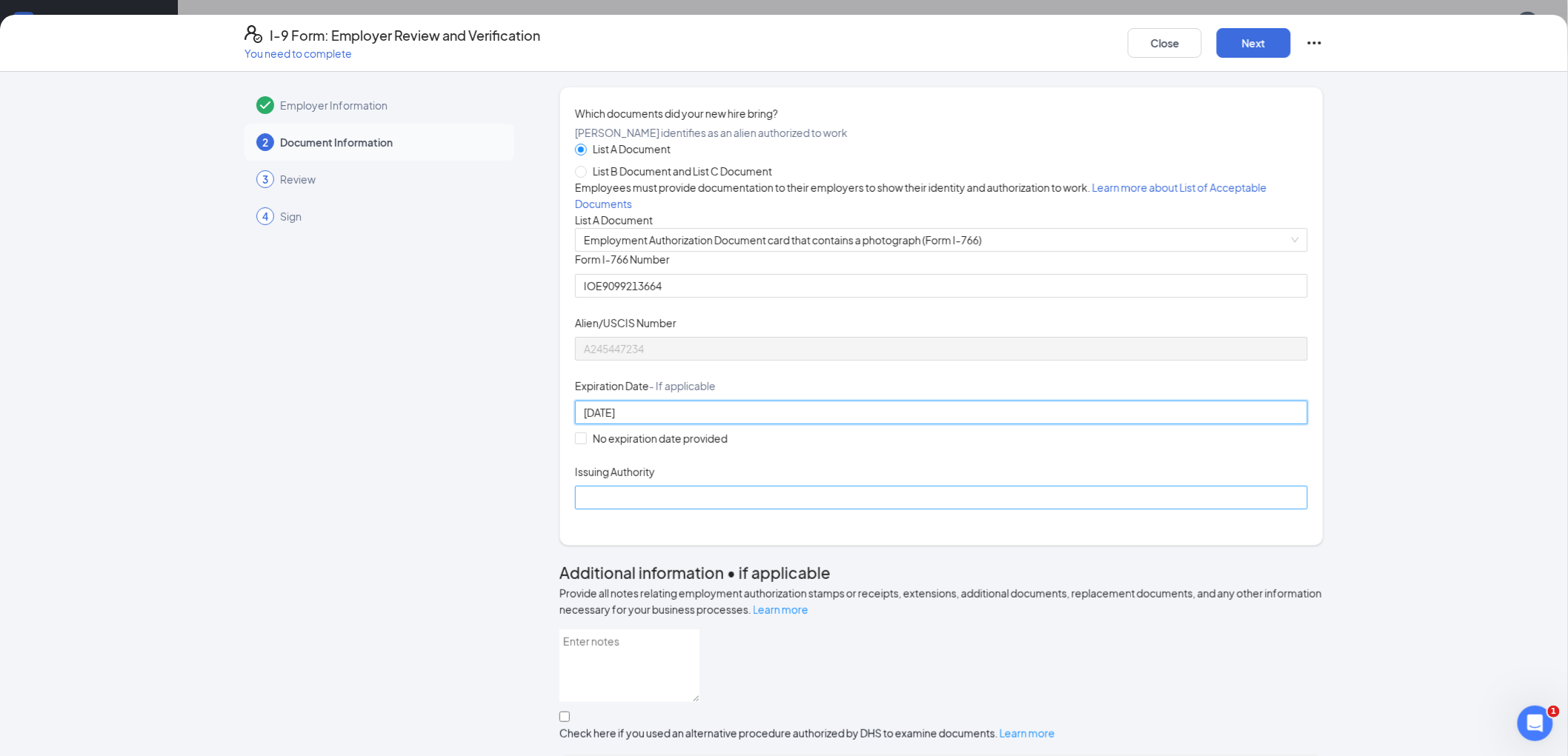
type input "[DATE]"
click at [791, 509] on input "Issuing Authority" at bounding box center [941, 497] width 733 height 24
type input "[GEOGRAPHIC_DATA]"
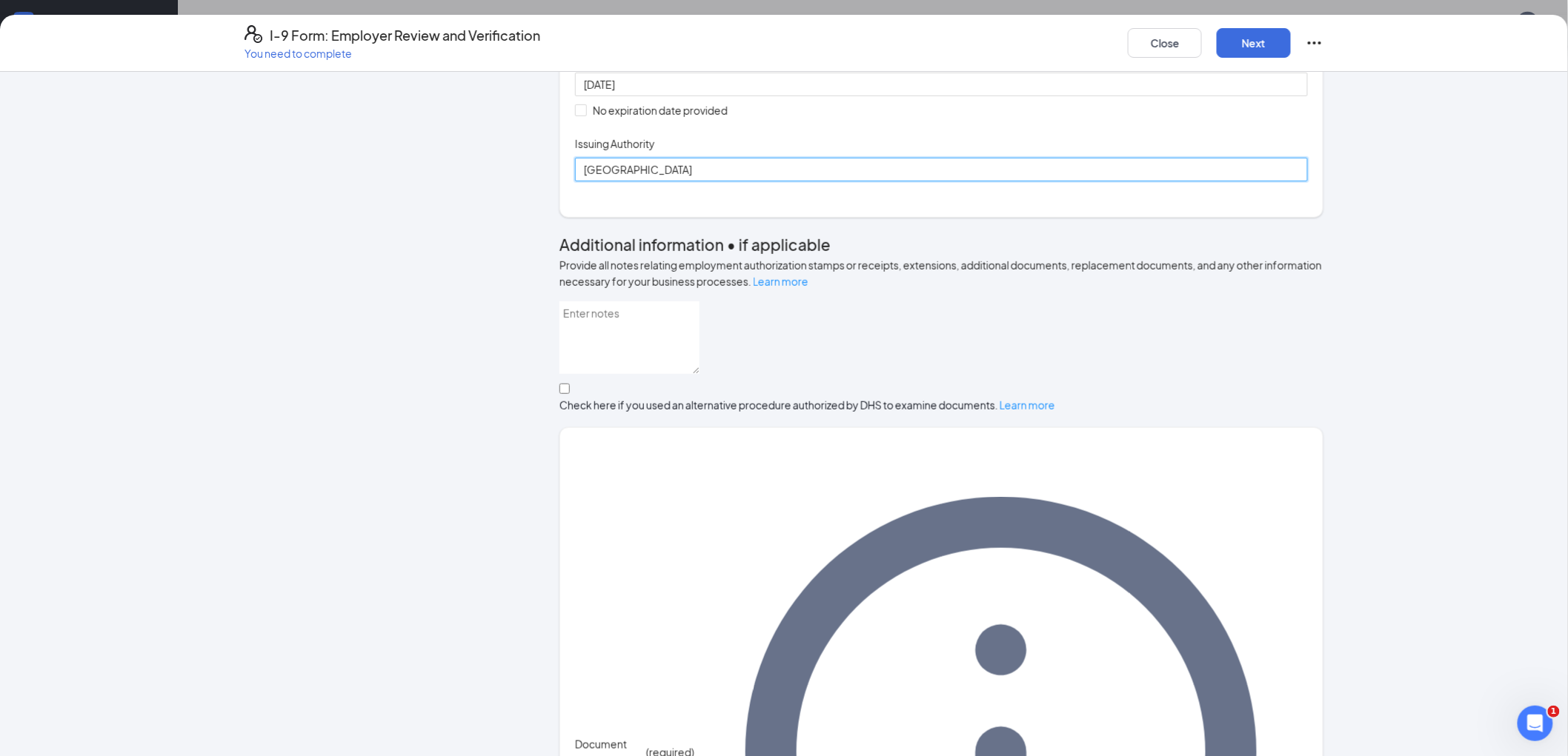
scroll to position [331, 0]
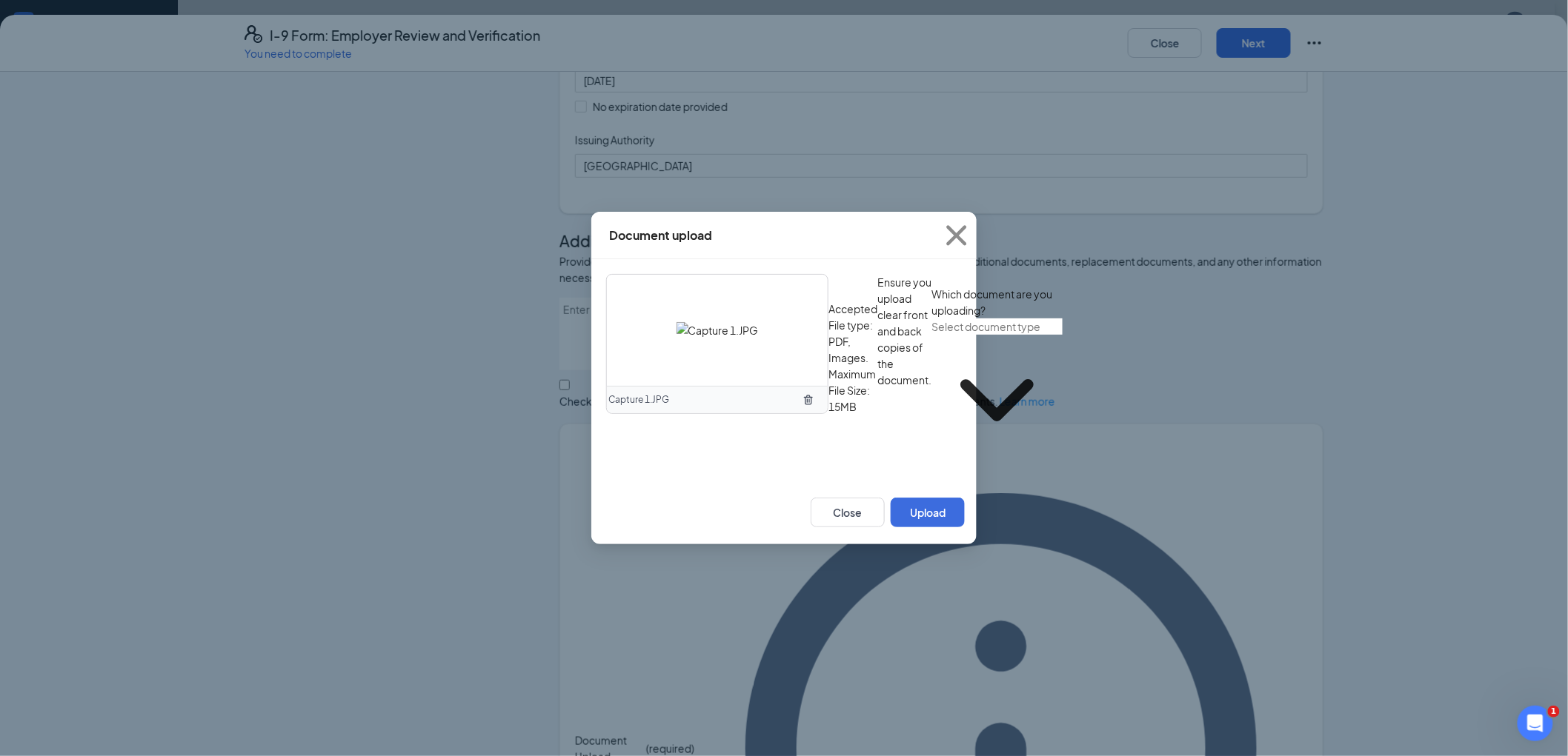
click at [932, 335] on input "text" at bounding box center [997, 326] width 131 height 16
click at [760, 519] on div "Employment Authorization Document card that contains a photograph (Form I-766)" at bounding box center [805, 510] width 398 height 16
type input "Employment Authorization Document card that contains a photograph (Form I-766)"
click at [914, 527] on button "Upload" at bounding box center [927, 512] width 74 height 30
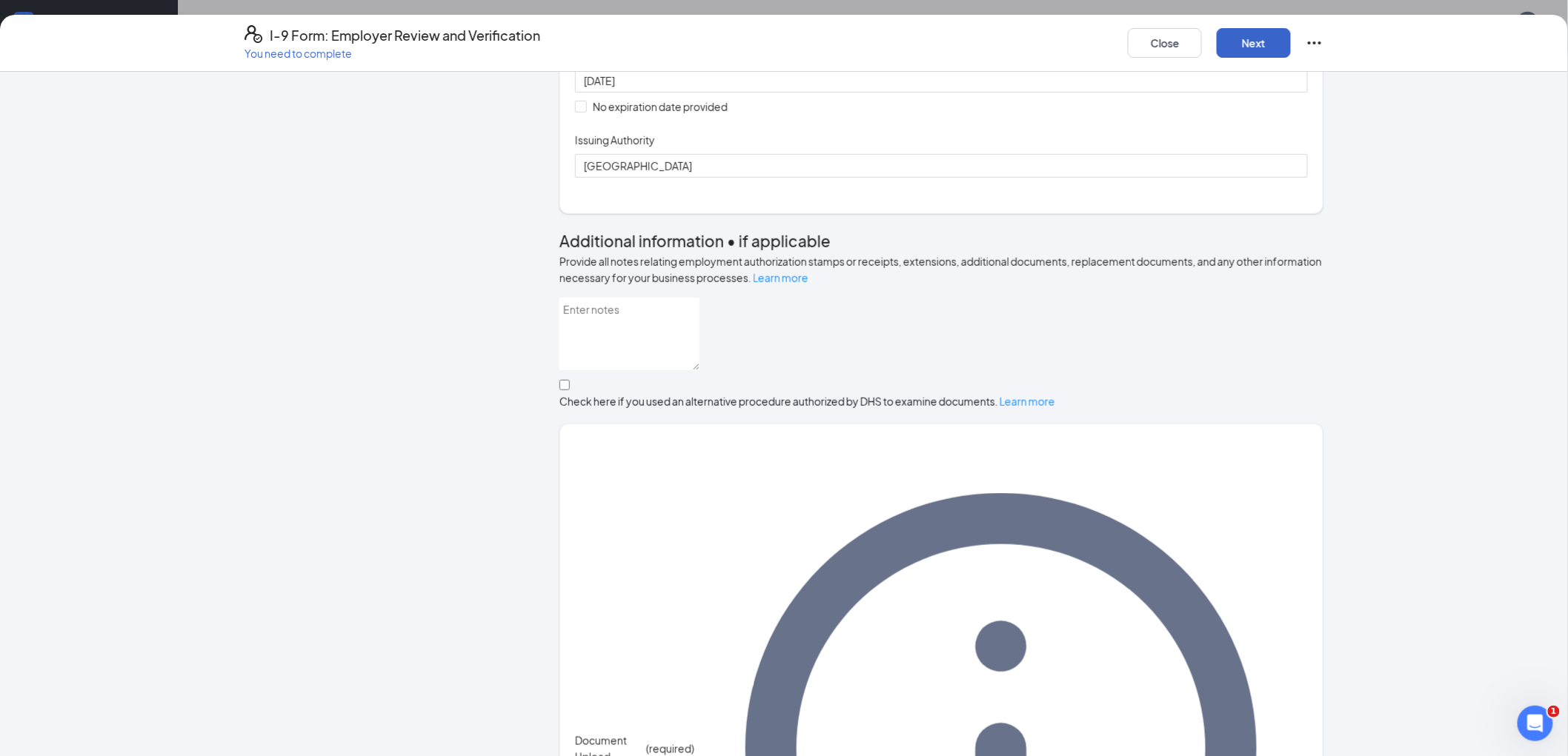
click at [1246, 39] on button "Next" at bounding box center [1254, 42] width 74 height 30
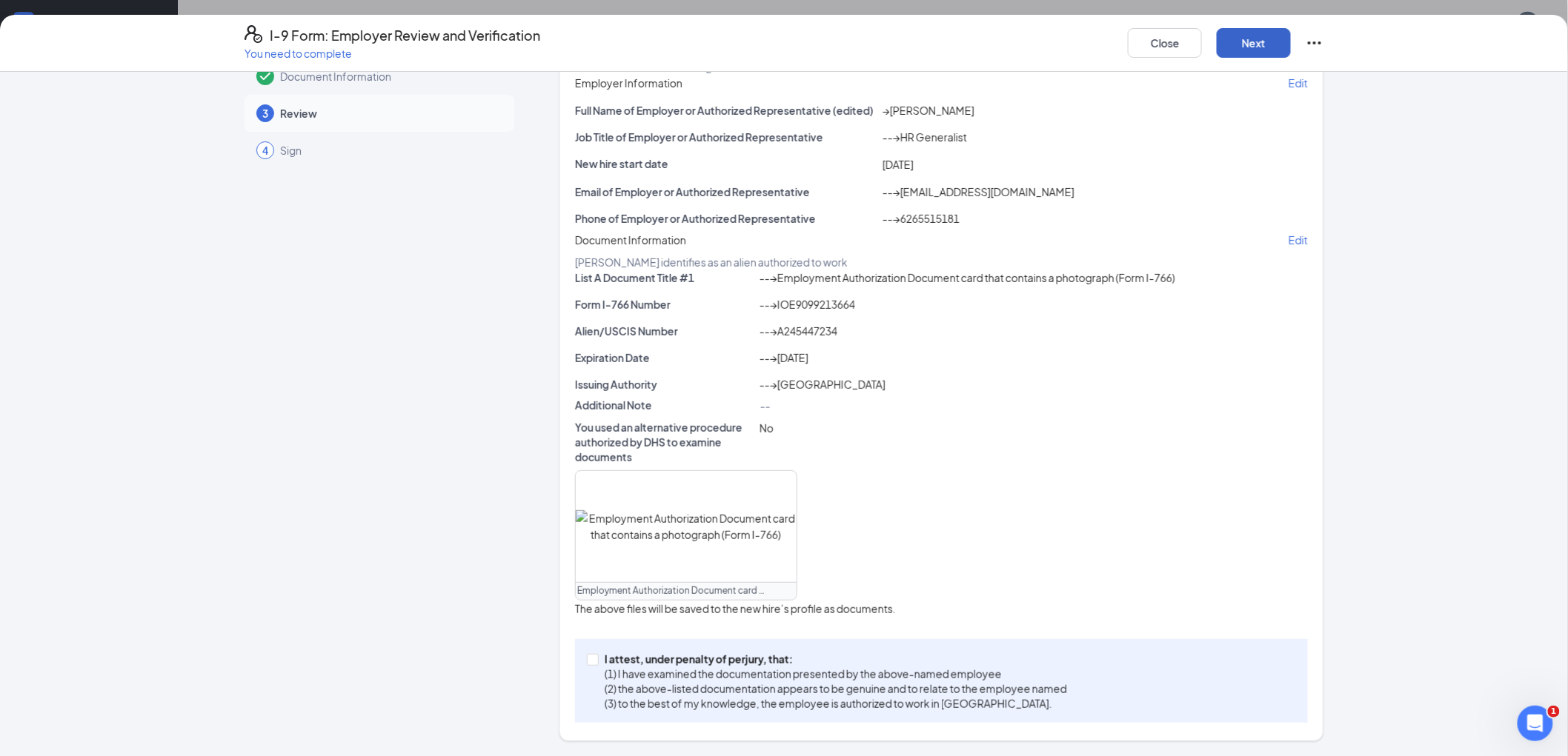
scroll to position [553, 0]
click at [587, 655] on input "I attest, under penalty of [PERSON_NAME], that: (1) I have examined the documen…" at bounding box center [591, 659] width 10 height 10
checkbox input "true"
click at [1258, 40] on button "Next" at bounding box center [1254, 42] width 74 height 30
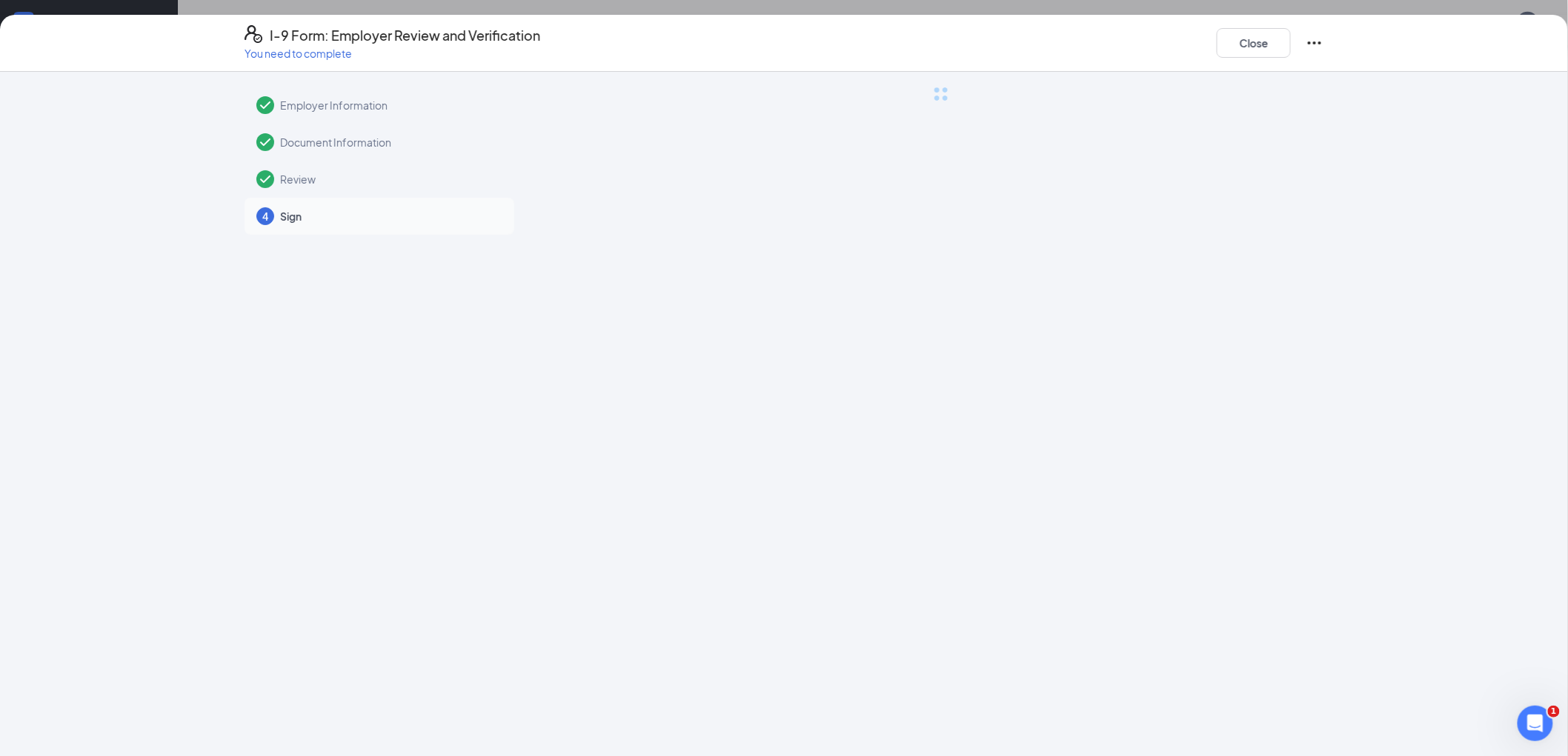
scroll to position [0, 0]
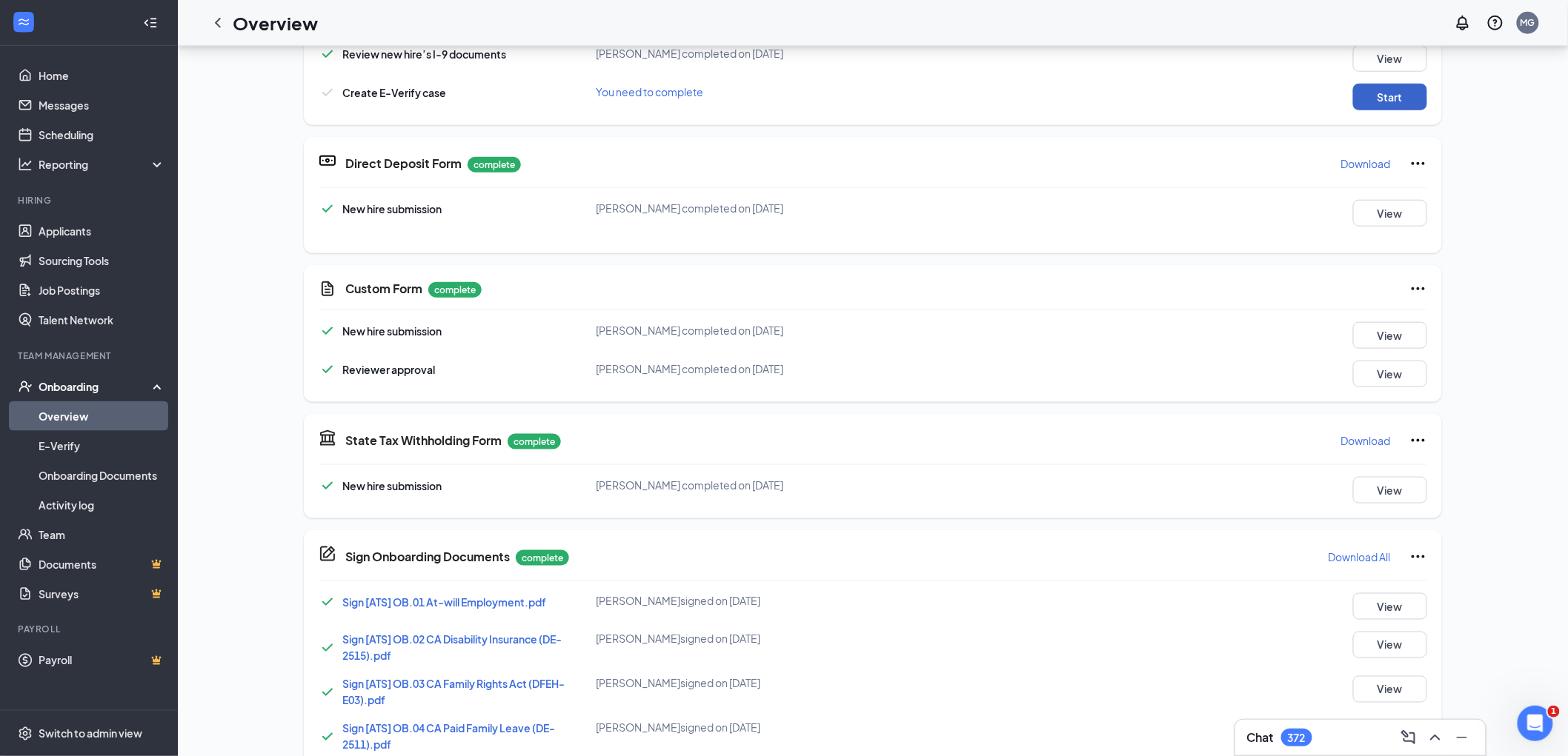
click at [1371, 101] on button "Start" at bounding box center [1390, 97] width 74 height 27
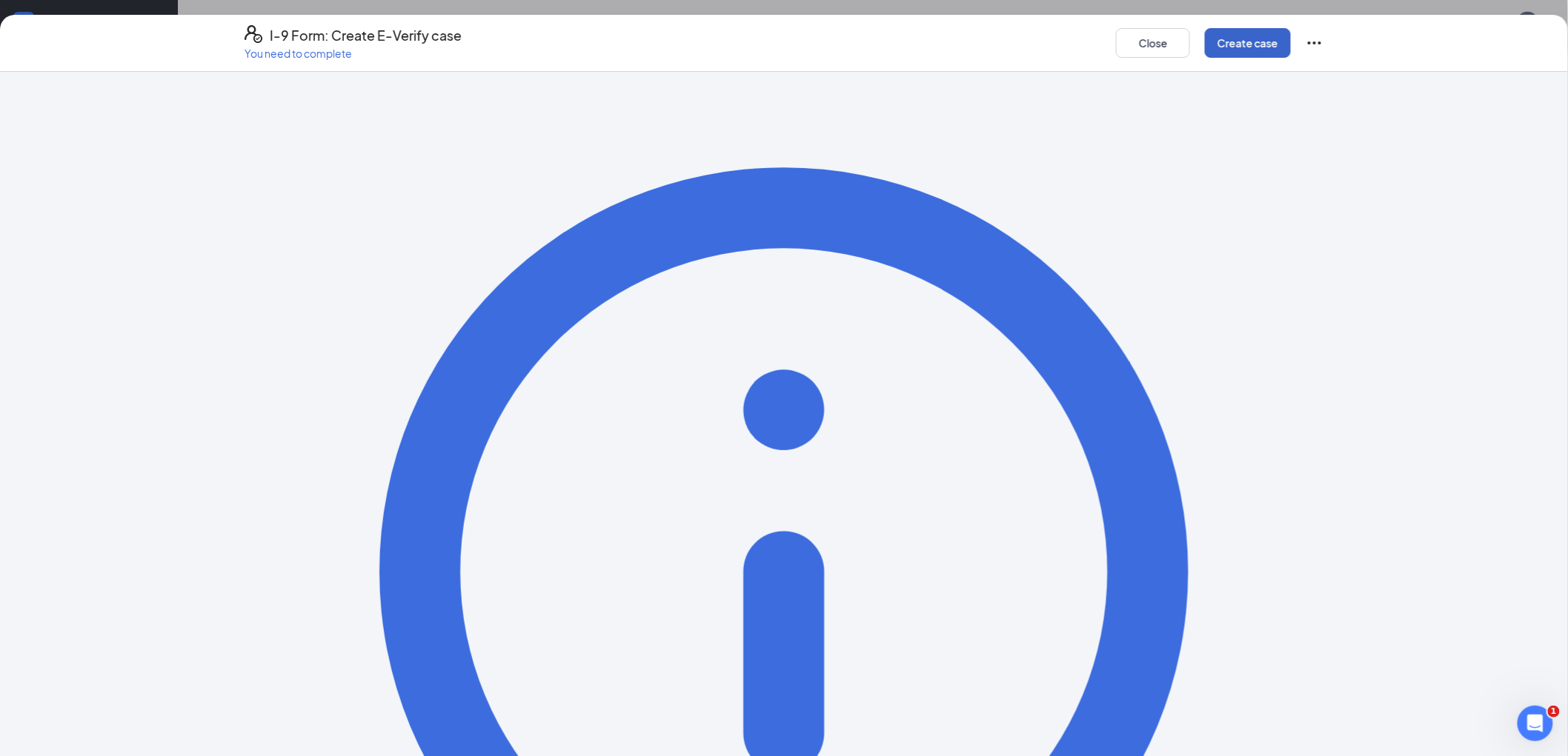
click at [1230, 32] on button "Create case" at bounding box center [1248, 42] width 86 height 30
click at [1240, 40] on button "Create case" at bounding box center [1248, 42] width 86 height 30
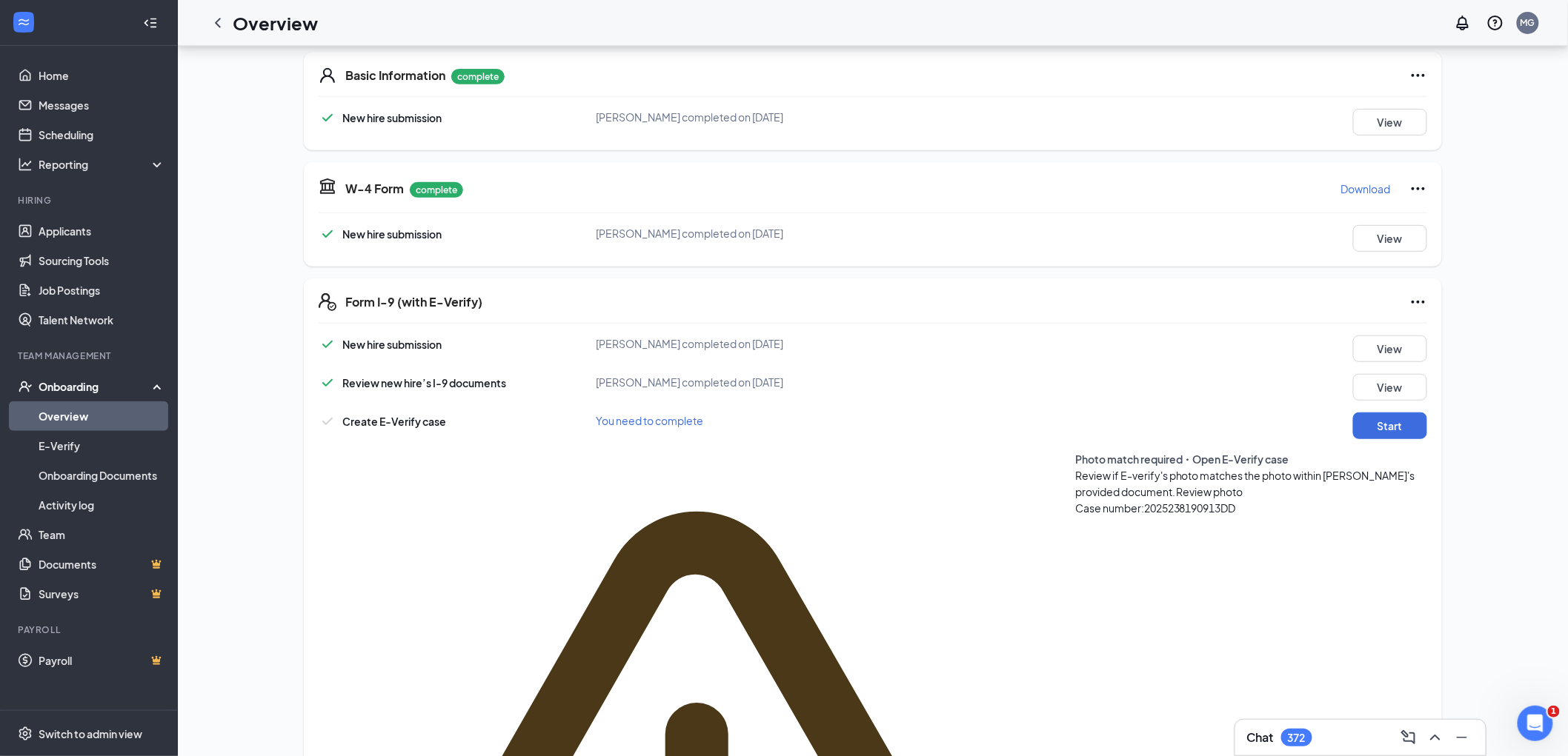
click at [1176, 485] on span "Review photo" at bounding box center [1209, 491] width 67 height 14
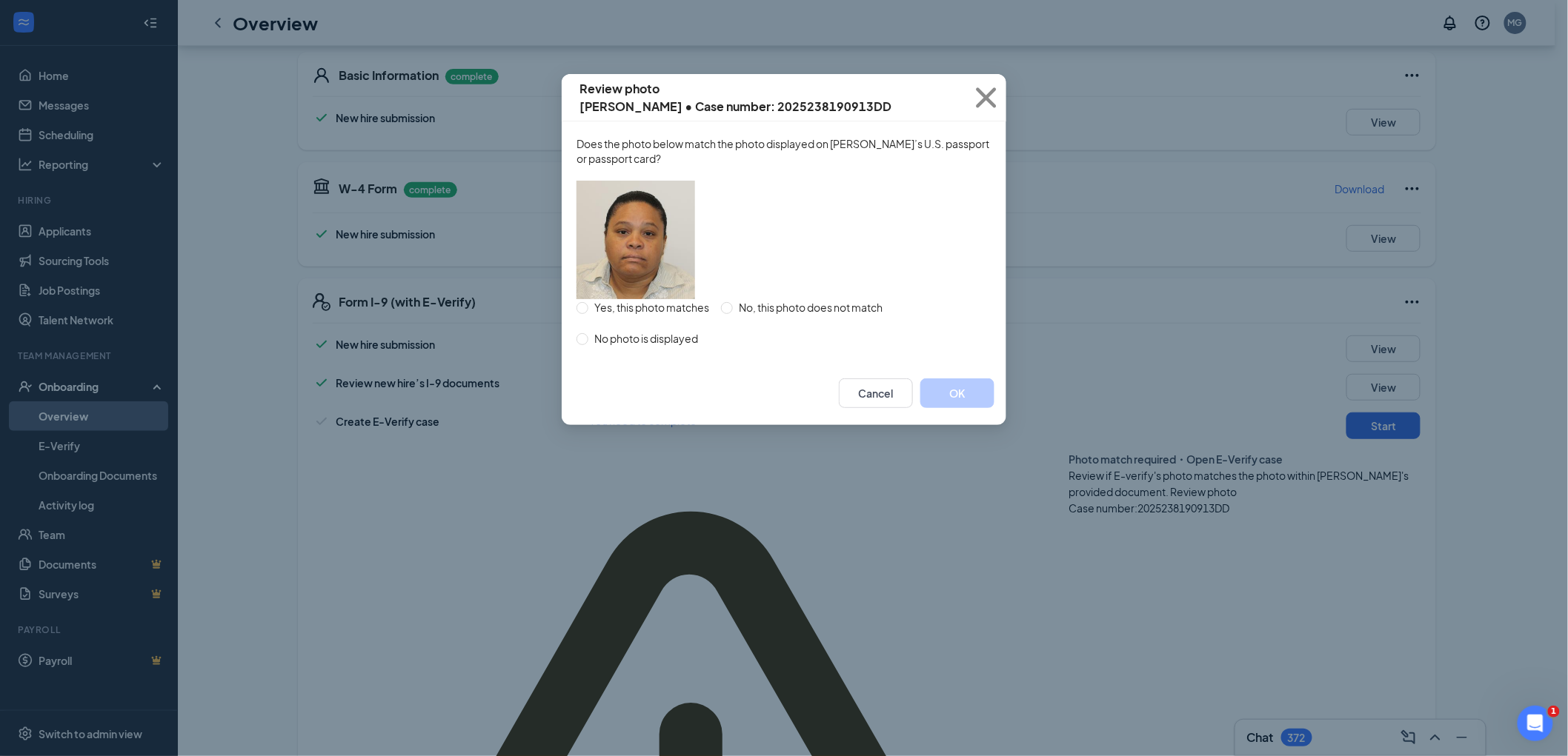
click at [675, 315] on span "Yes, this photo matches" at bounding box center [652, 307] width 127 height 16
click at [588, 314] on input "Yes, this photo matches" at bounding box center [582, 308] width 12 height 12
radio input "true"
click at [963, 408] on button "OK" at bounding box center [957, 392] width 74 height 30
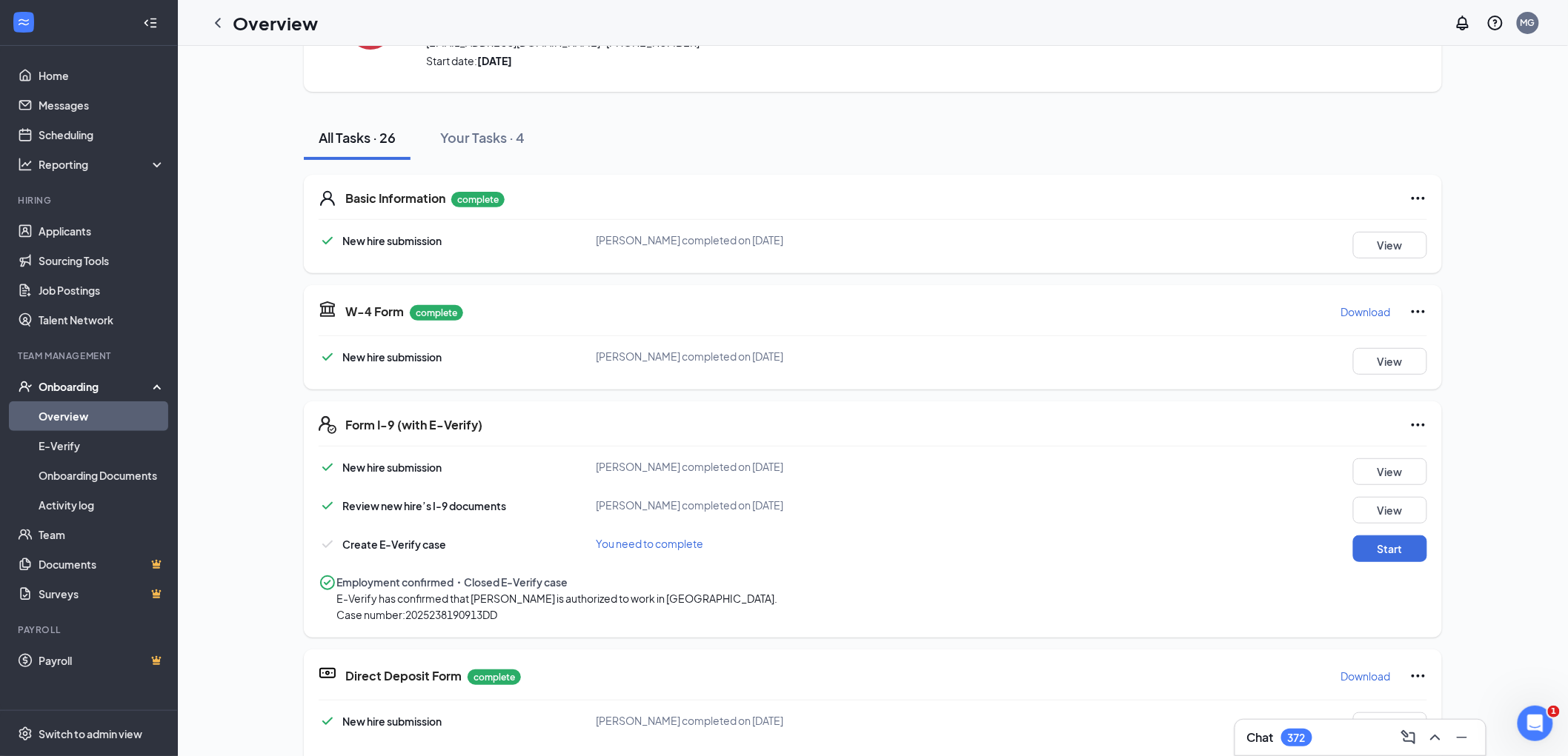
scroll to position [0, 0]
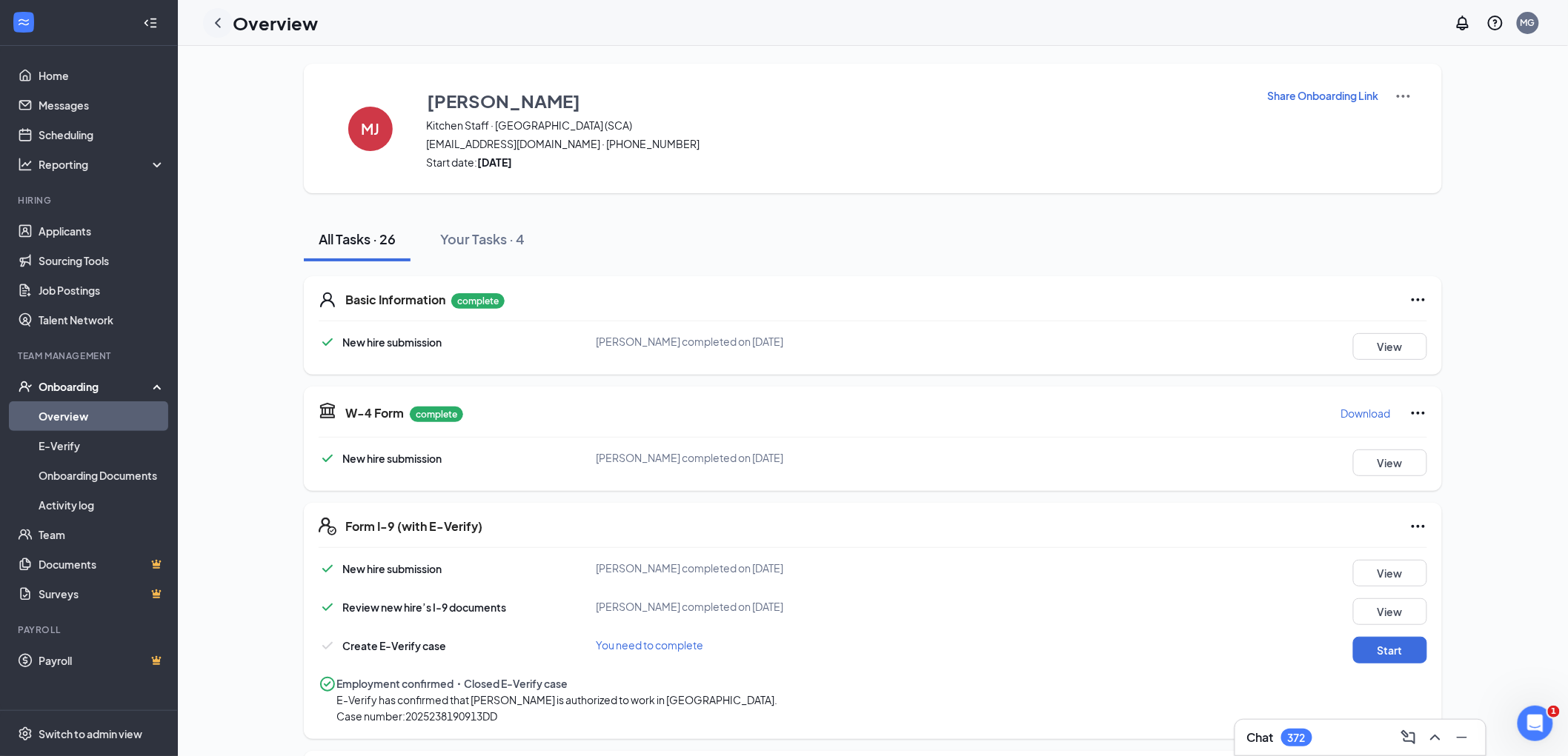
click at [223, 25] on icon "ChevronLeft" at bounding box center [217, 23] width 18 height 18
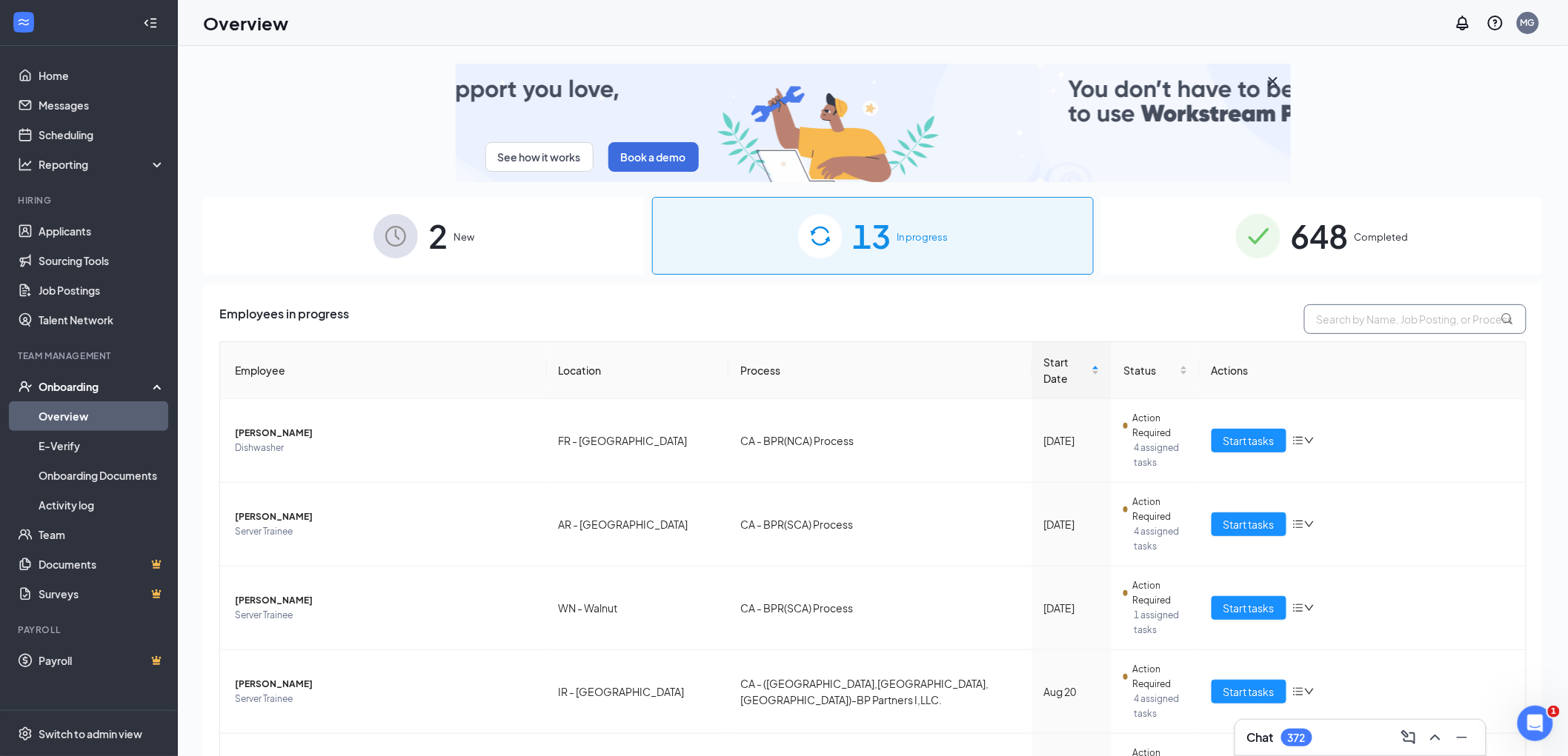
click at [1395, 324] on input "text" at bounding box center [1415, 319] width 223 height 30
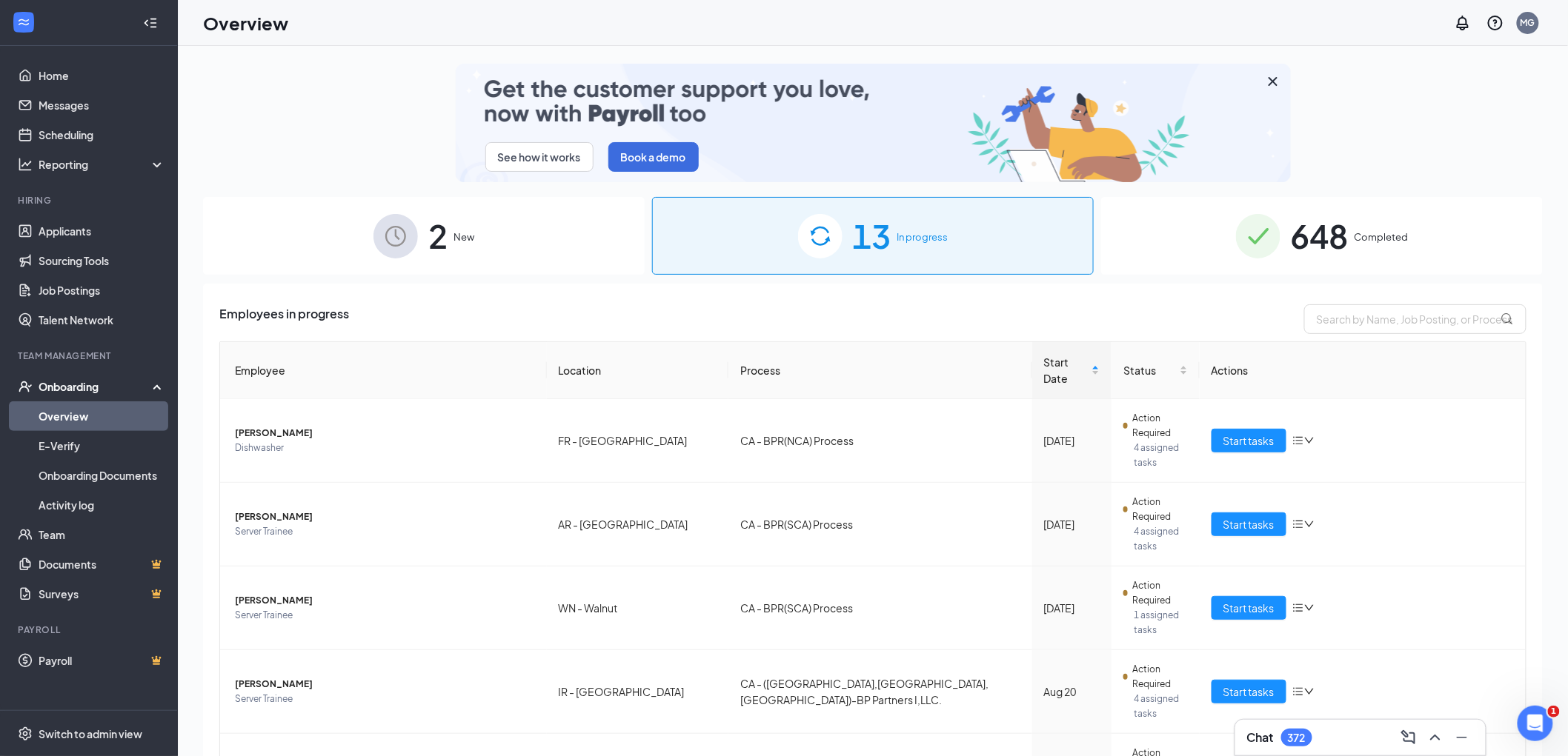
click at [1357, 239] on span "Completed" at bounding box center [1381, 237] width 54 height 15
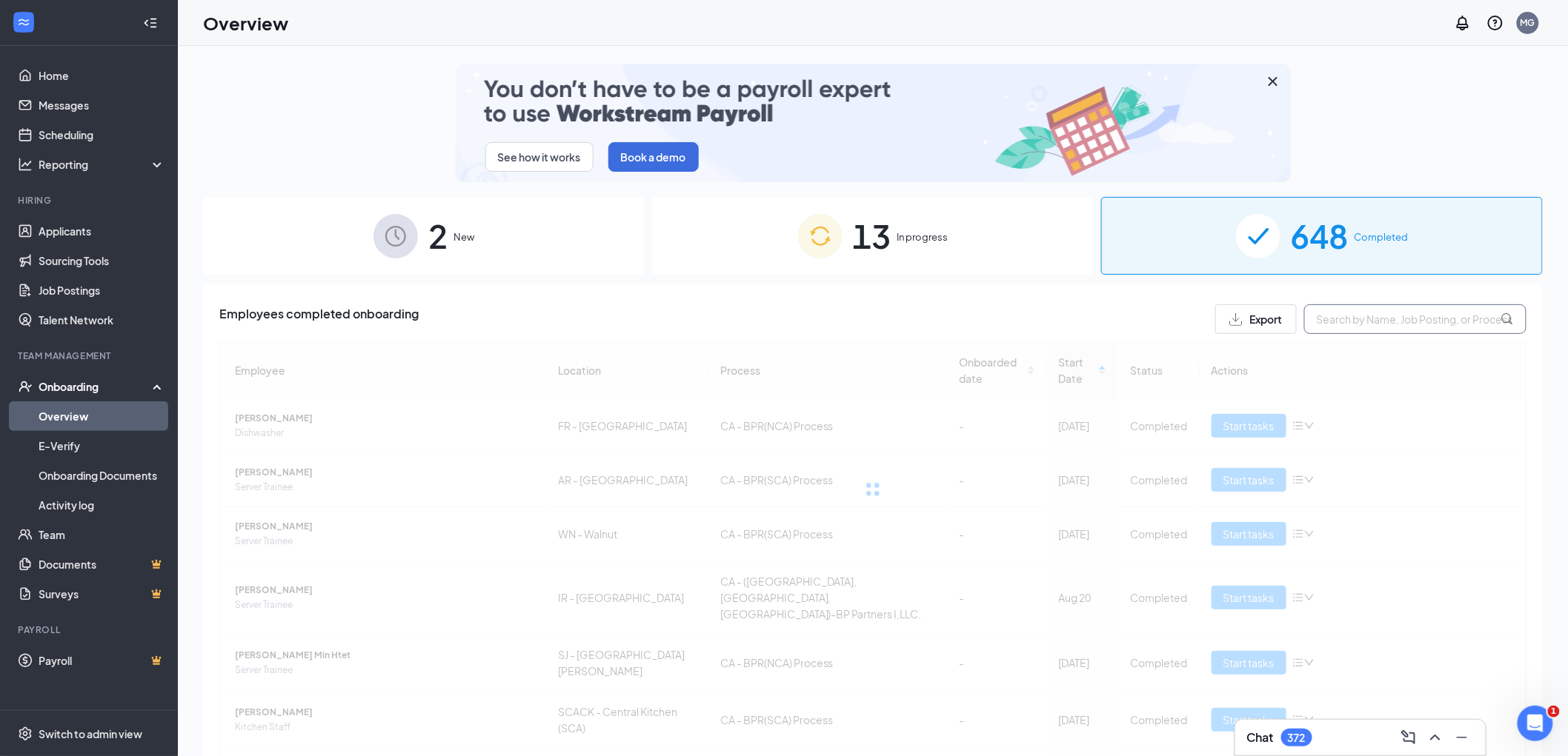
click at [1385, 319] on input "text" at bounding box center [1415, 319] width 223 height 30
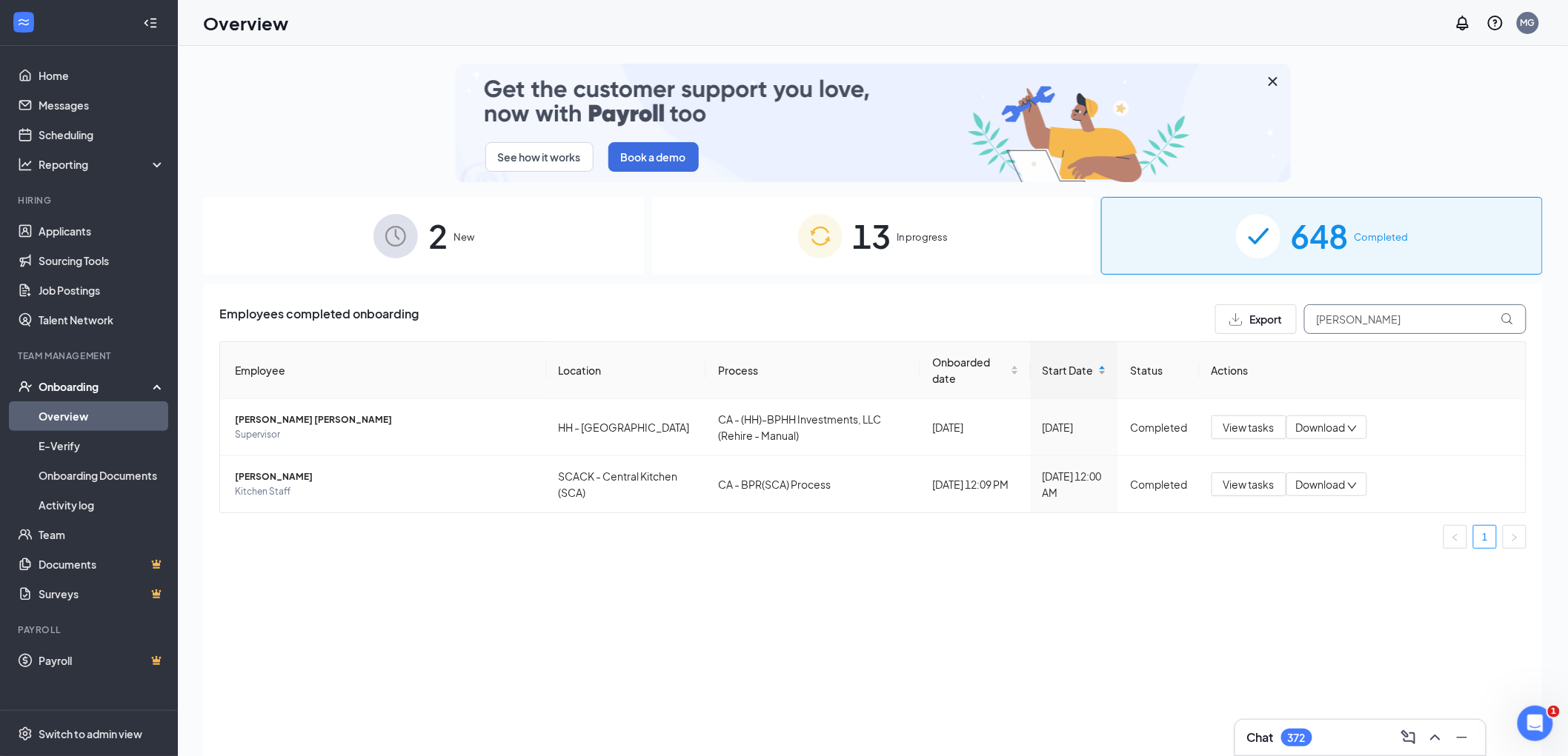
drag, startPoint x: 1388, startPoint y: 323, endPoint x: 1101, endPoint y: 338, distance: 287.4
click at [1104, 347] on div "Employees completed onboarding Export [PERSON_NAME] Employee Location Process O…" at bounding box center [872, 432] width 1307 height 256
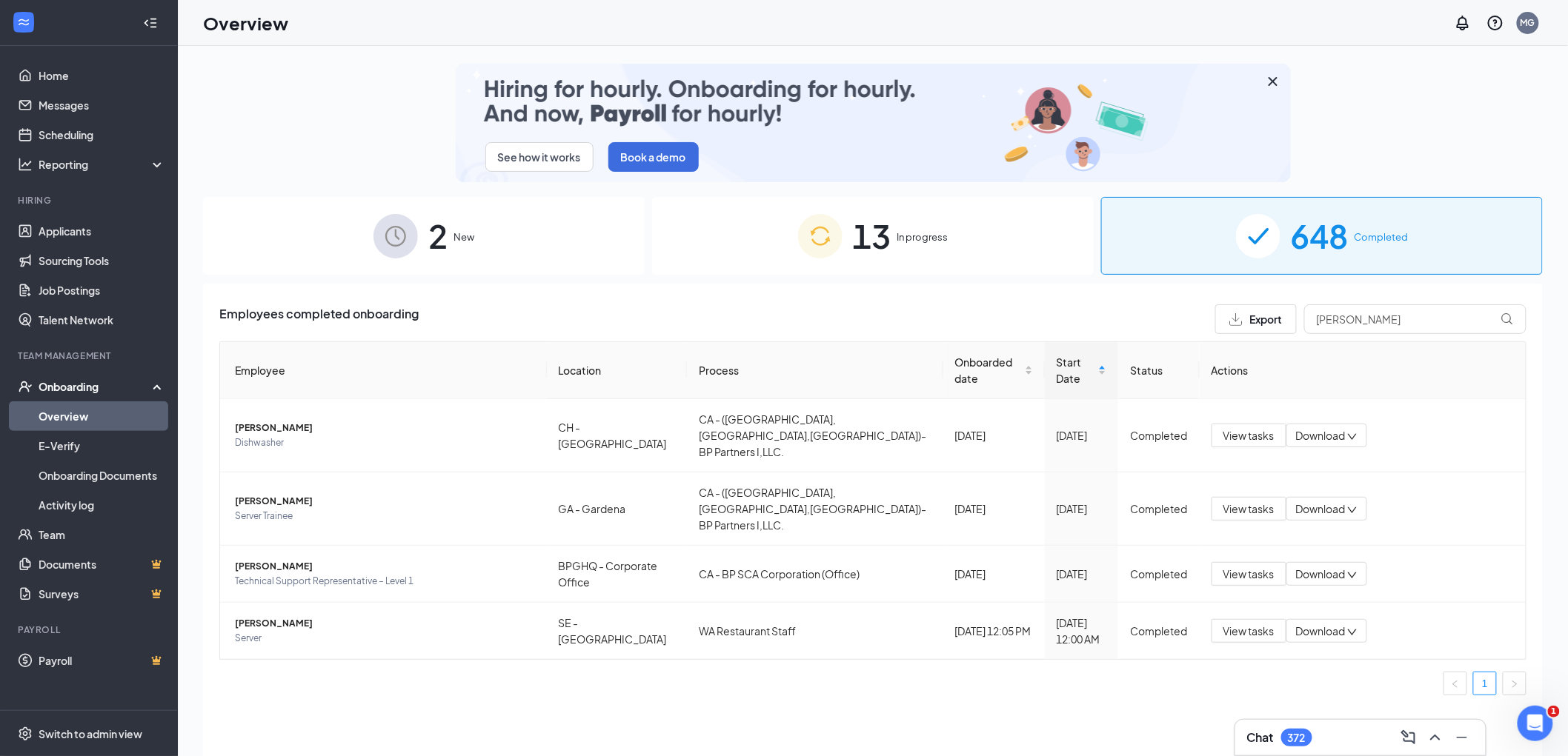
click at [432, 659] on div "Employees completed onboarding Export [PERSON_NAME] Location Process Onboarded …" at bounding box center [872, 538] width 1340 height 509
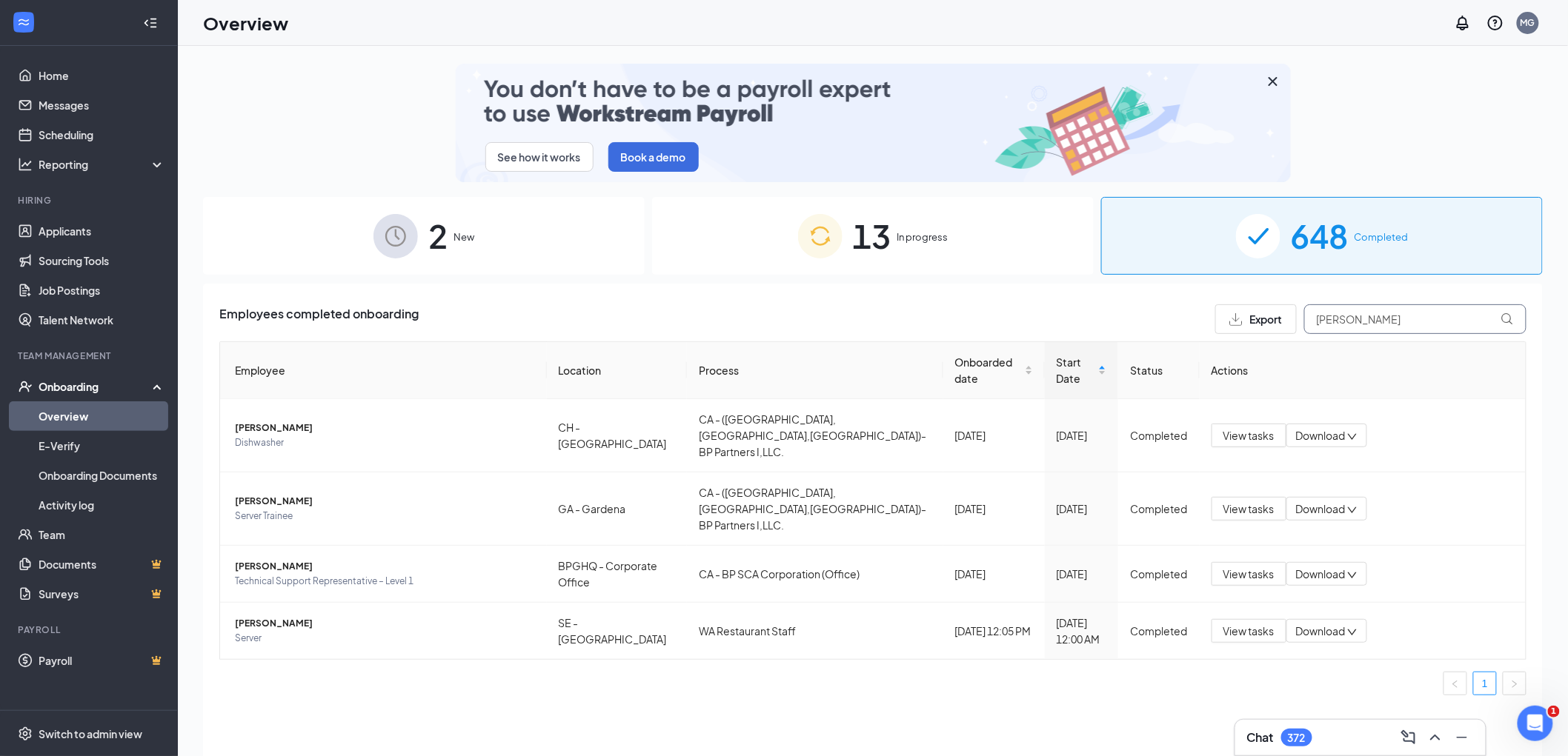
click at [1337, 319] on input "[PERSON_NAME]" at bounding box center [1415, 319] width 223 height 30
drag, startPoint x: 1307, startPoint y: 320, endPoint x: 1271, endPoint y: 323, distance: 36.1
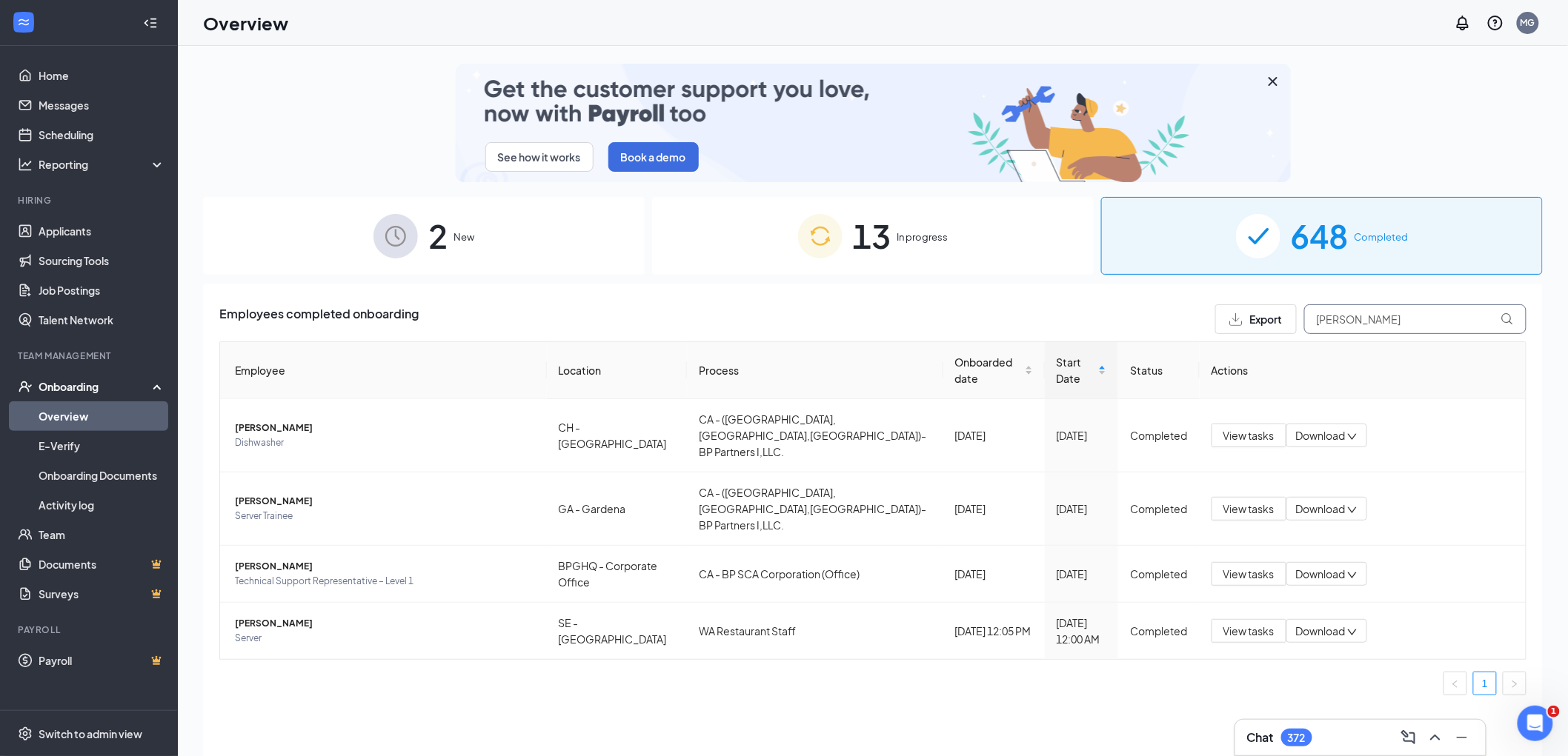
click at [1271, 323] on div "Export [PERSON_NAME]" at bounding box center [1371, 319] width 311 height 30
type input "[PERSON_NAME]"
